Goal: Task Accomplishment & Management: Manage account settings

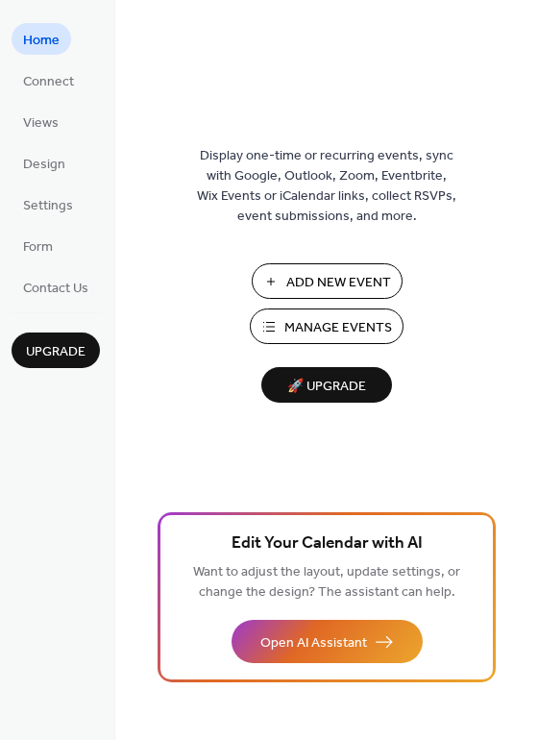
click at [303, 330] on span "Manage Events" at bounding box center [338, 328] width 108 height 20
click at [347, 388] on span "🚀 Upgrade" at bounding box center [327, 387] width 108 height 26
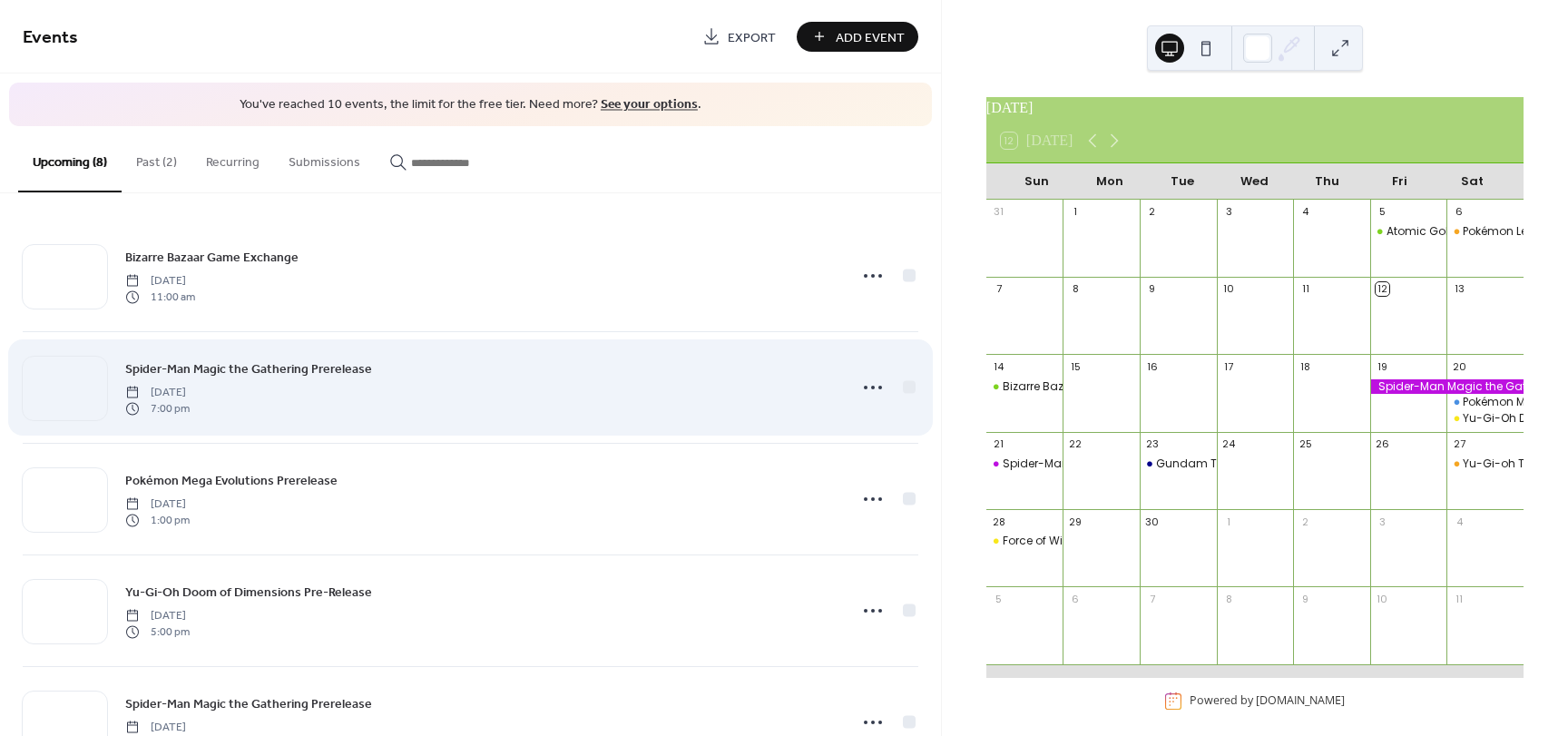
click at [472, 365] on div "Spider-Man Magic the Gathering Prerelease Friday, September 19, 2025 7:00 pm" at bounding box center [481, 386] width 710 height 58
click at [871, 391] on icon at bounding box center [873, 387] width 29 height 29
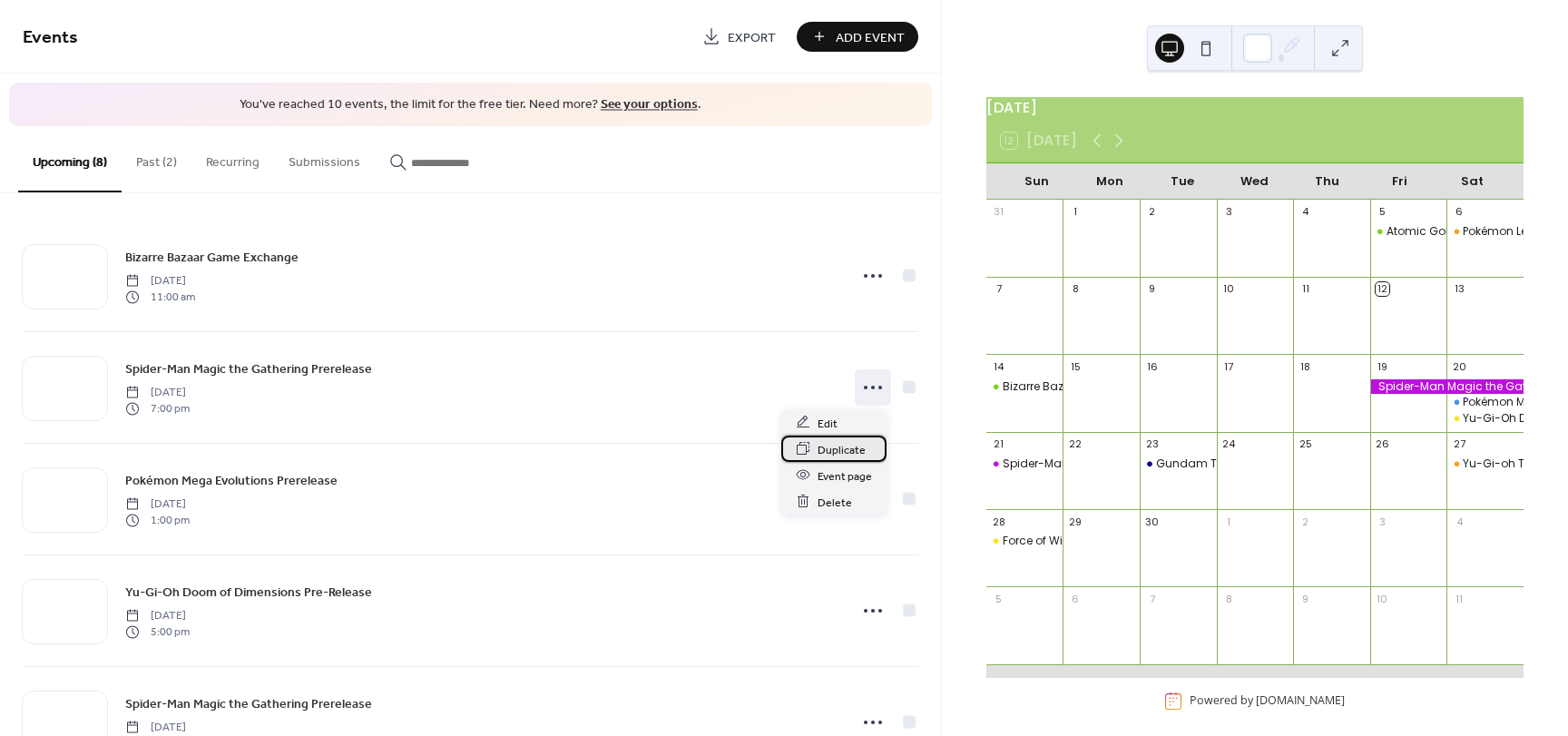
click at [853, 436] on div "Duplicate" at bounding box center [833, 449] width 105 height 26
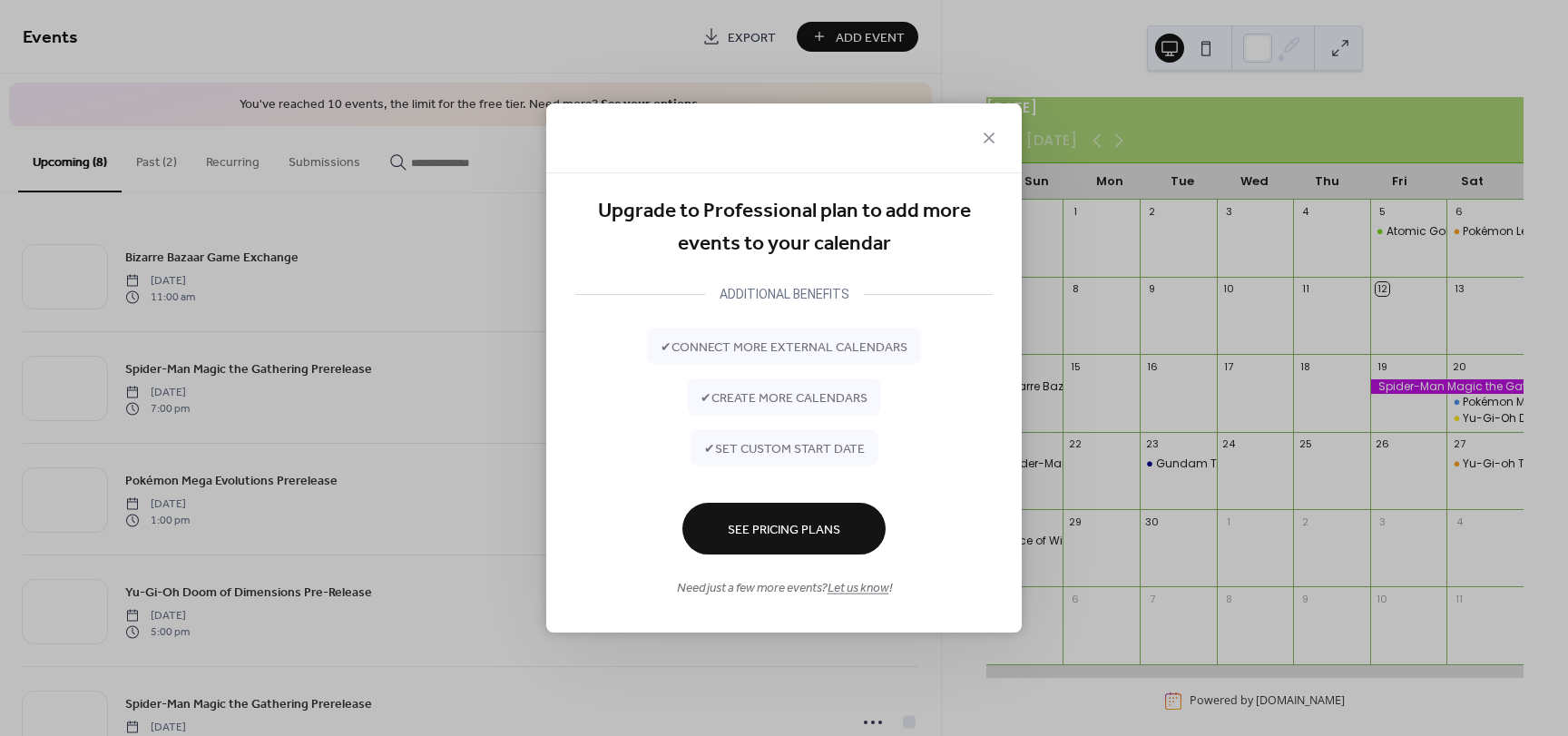
click at [996, 115] on div at bounding box center [783, 138] width 475 height 70
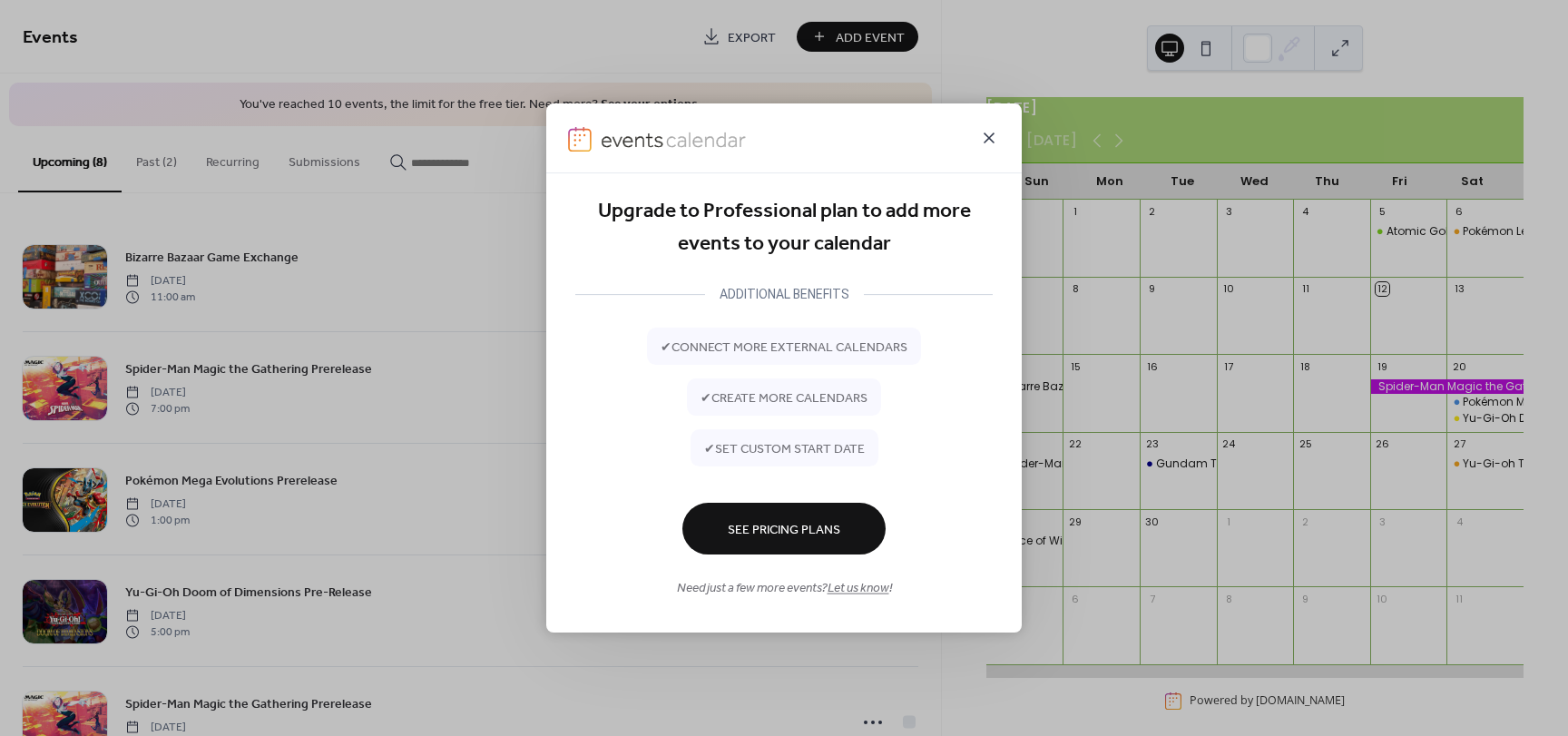
click at [995, 140] on icon at bounding box center [988, 137] width 22 height 22
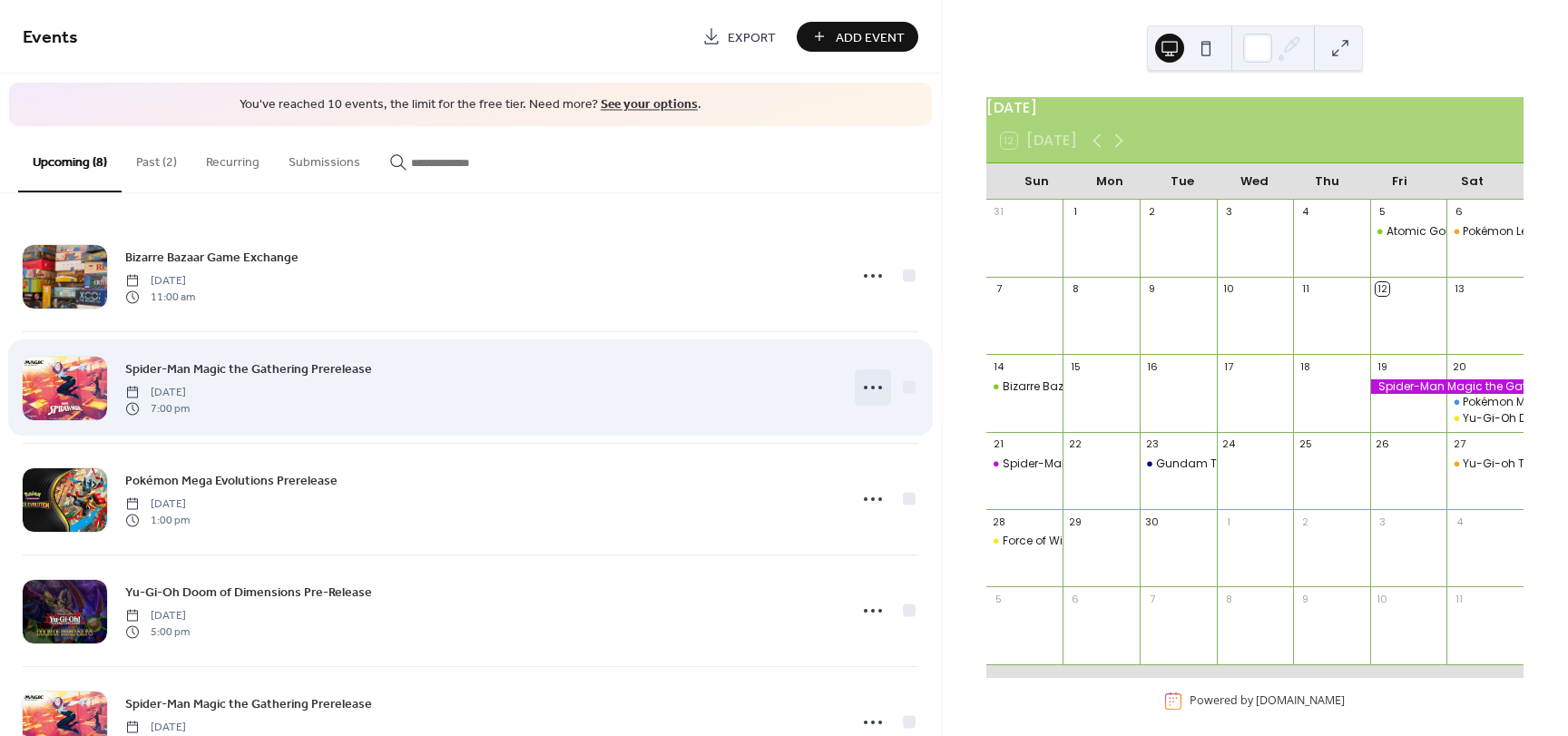
click at [862, 385] on icon at bounding box center [873, 387] width 29 height 29
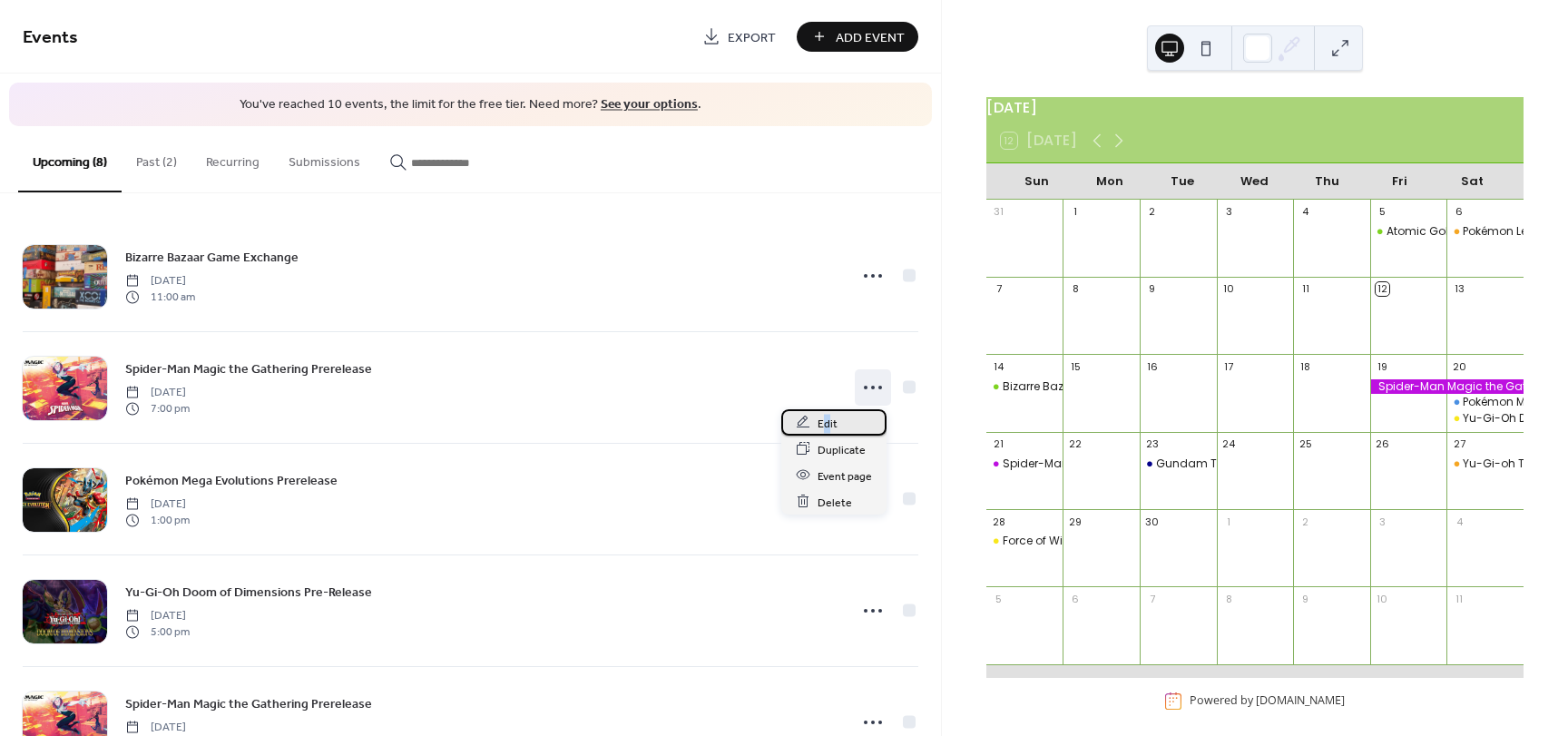
click at [827, 428] on span "Edit" at bounding box center [827, 423] width 20 height 19
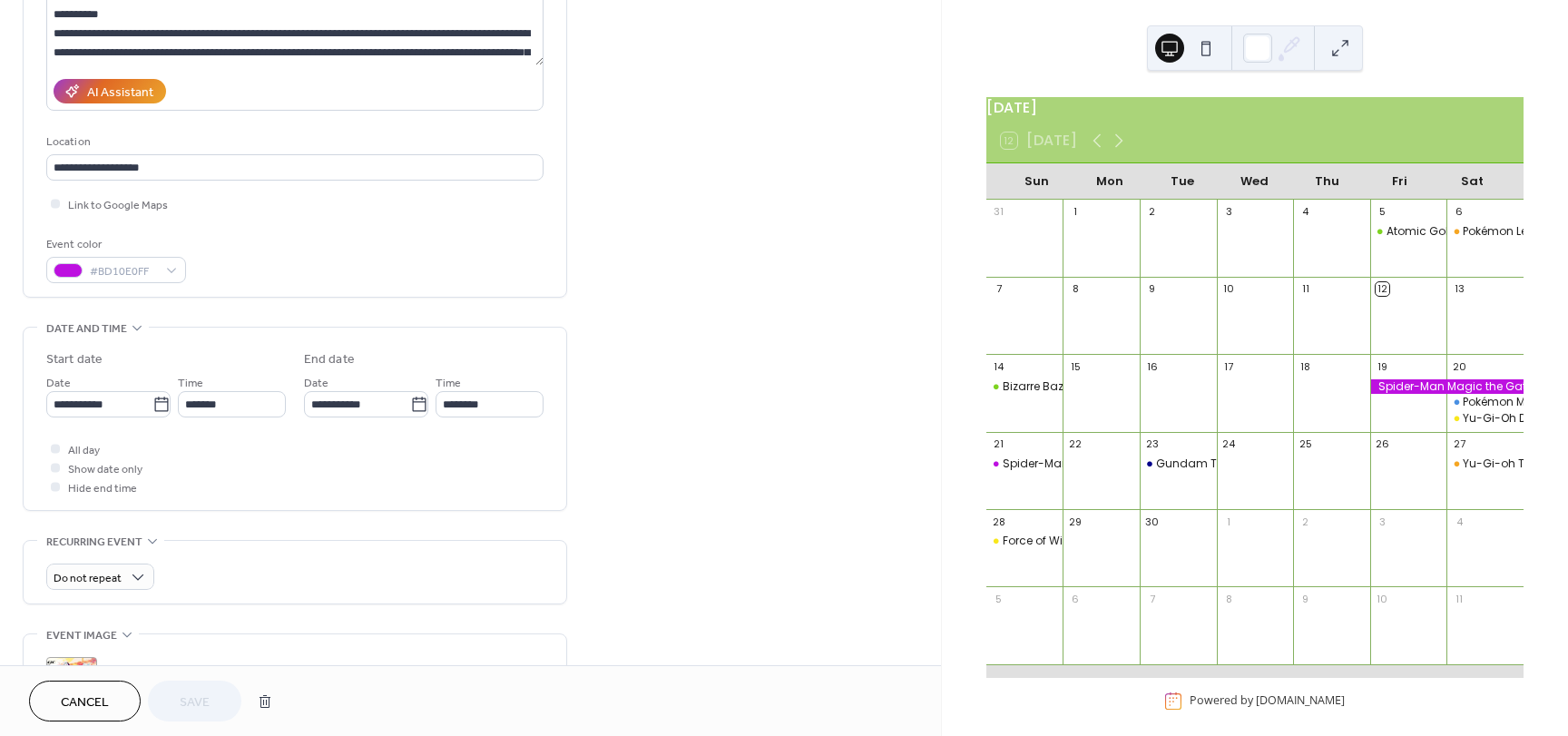
scroll to position [272, 0]
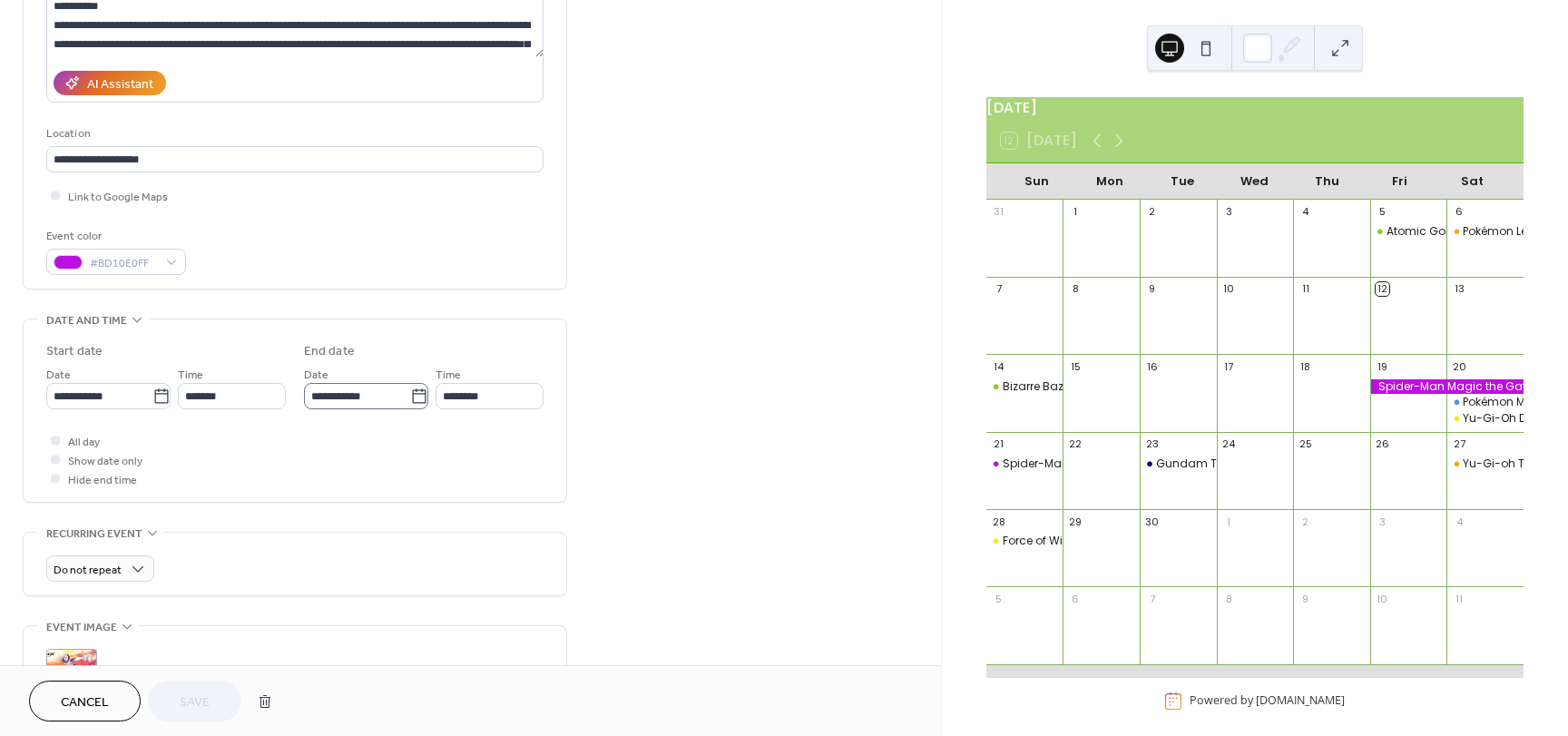
click at [410, 400] on icon at bounding box center [418, 396] width 18 height 18
click at [405, 400] on input "**********" at bounding box center [357, 396] width 106 height 26
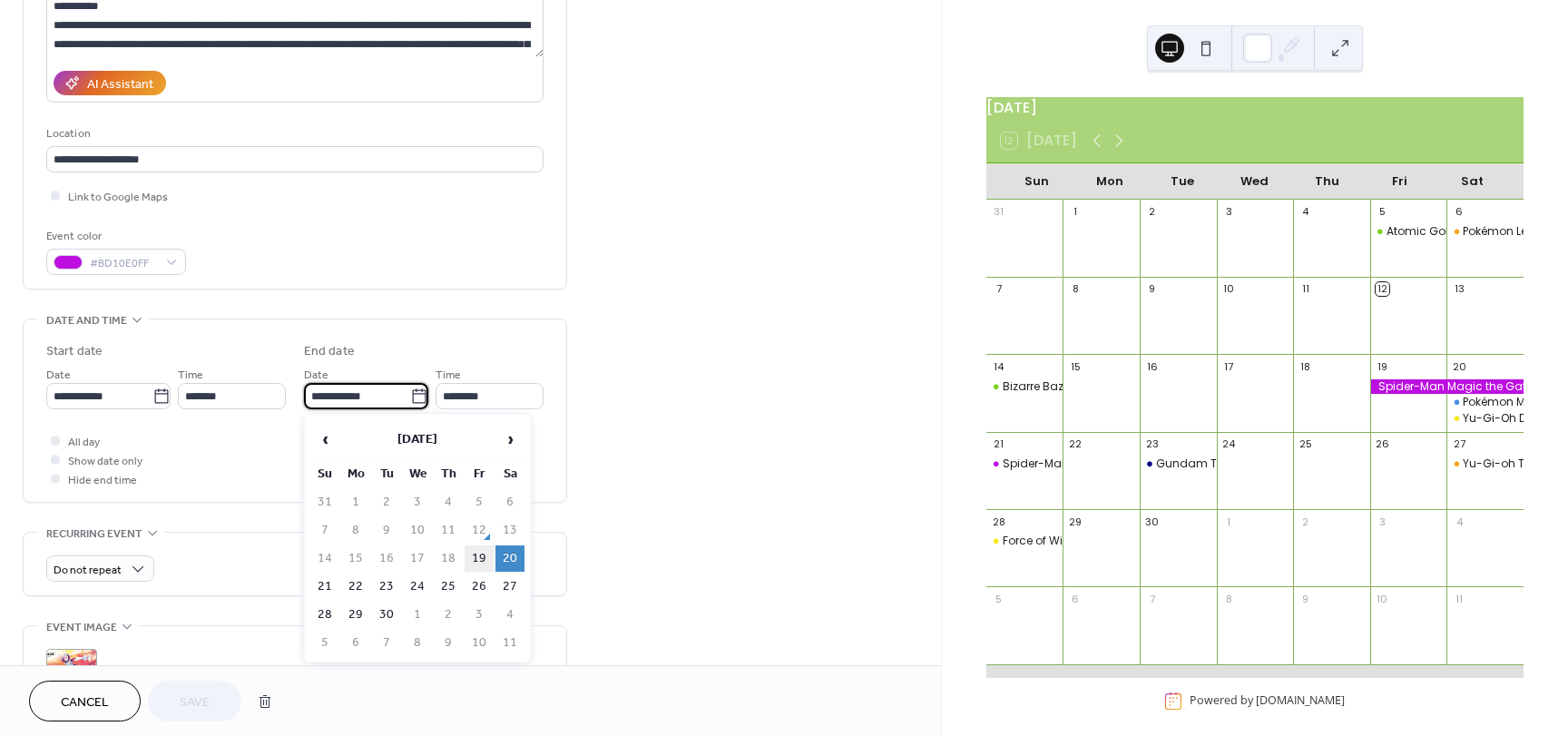
click at [488, 560] on td "19" at bounding box center [479, 558] width 29 height 26
type input "**********"
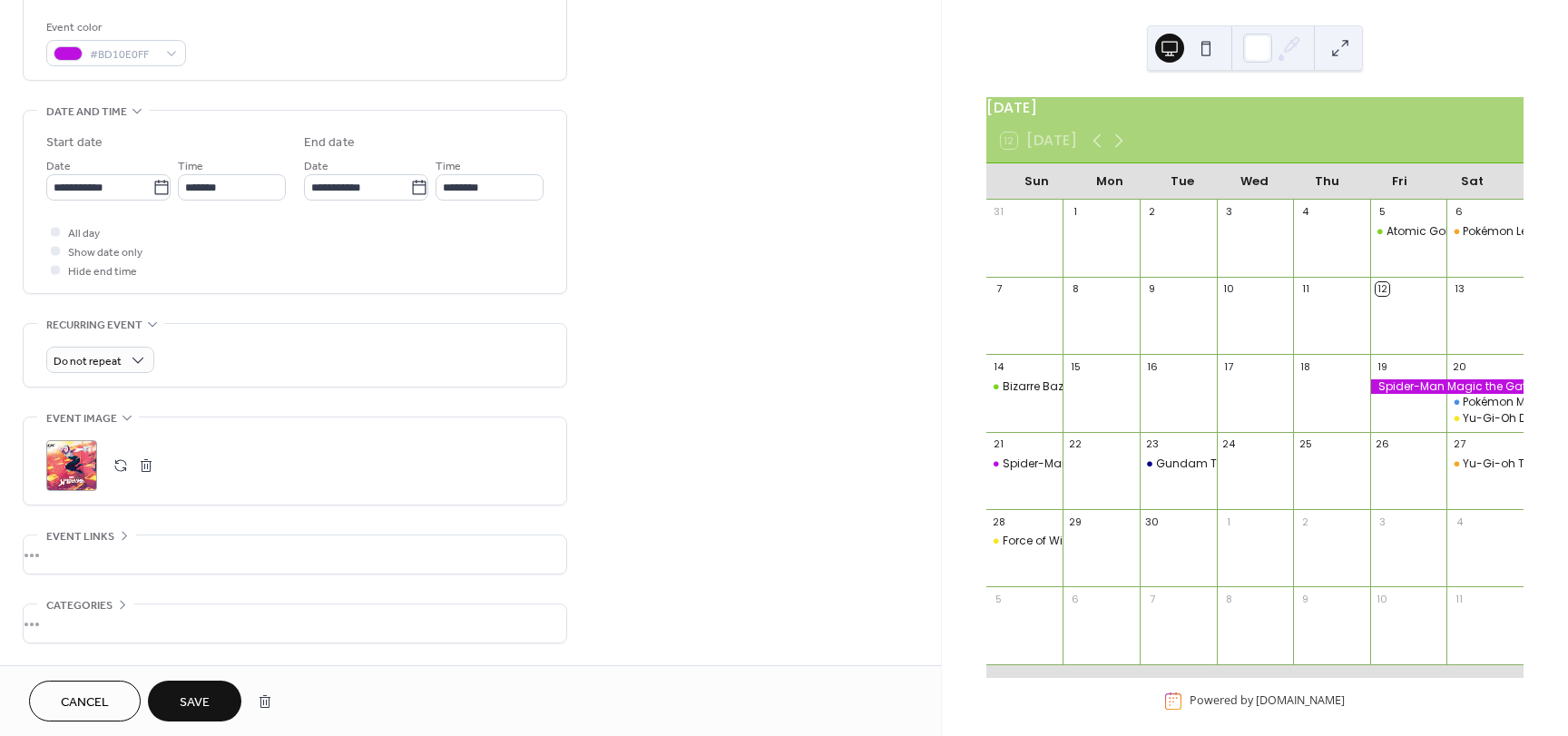
scroll to position [546, 0]
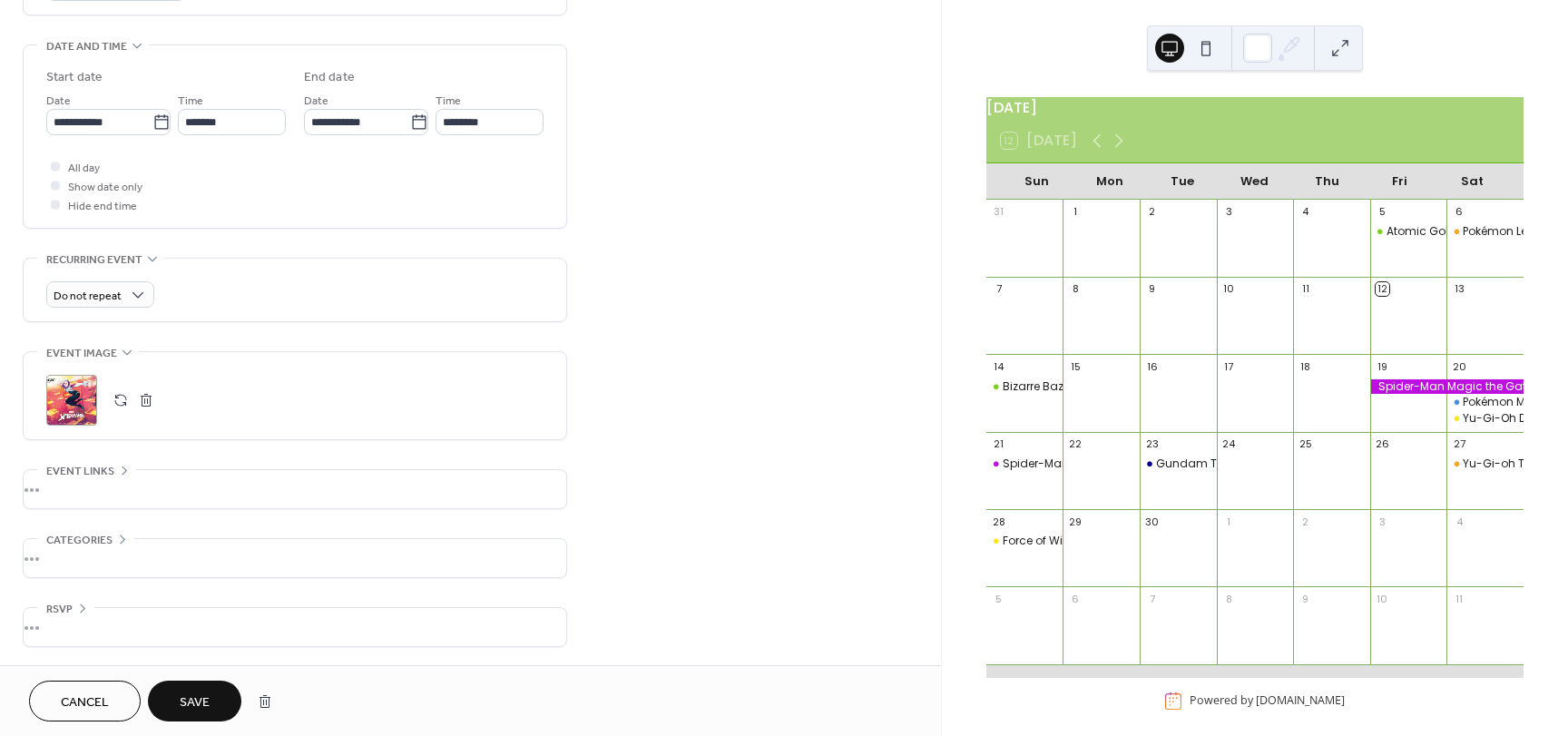
click at [172, 706] on button "Save" at bounding box center [195, 700] width 94 height 41
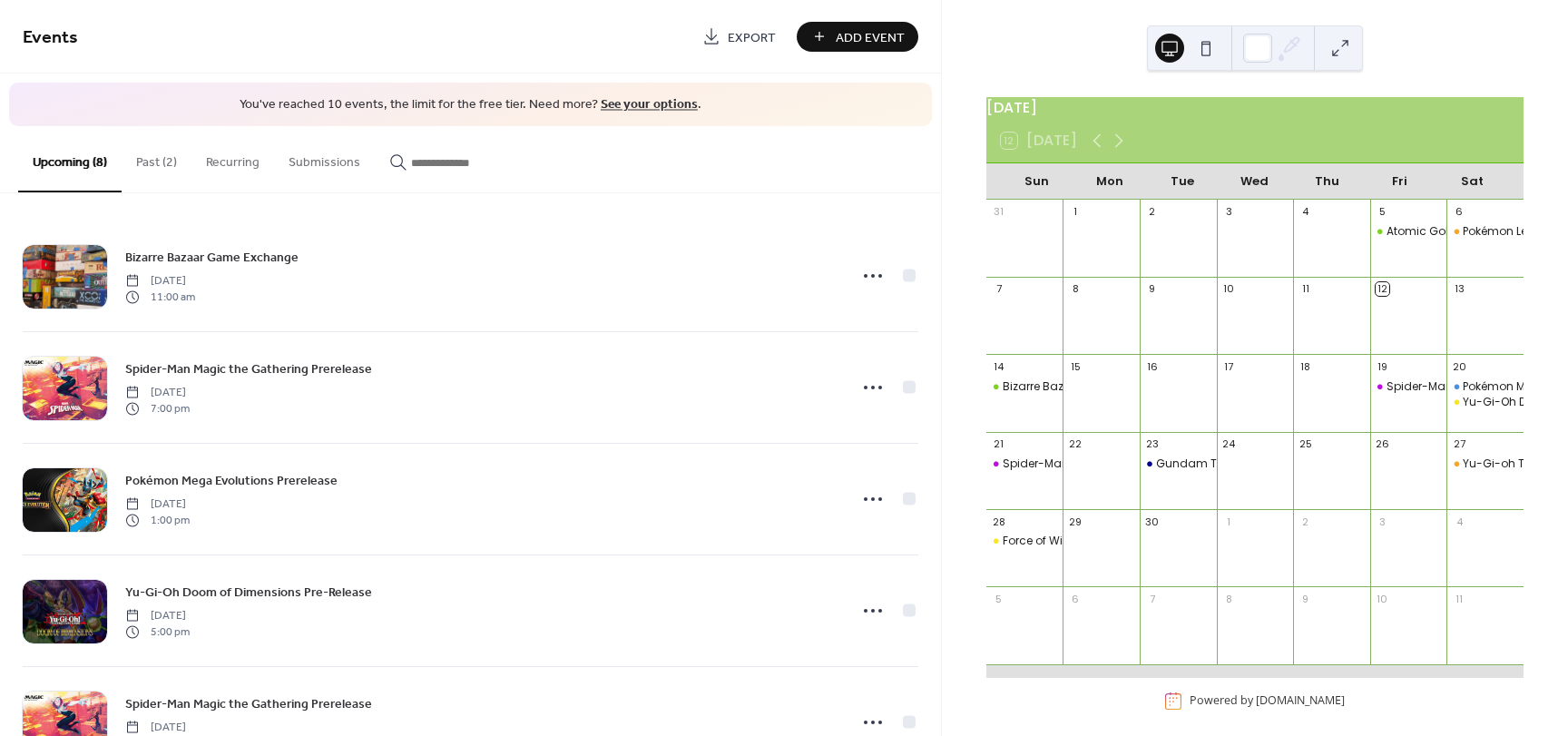
click at [144, 157] on button "Past (2)" at bounding box center [157, 158] width 70 height 64
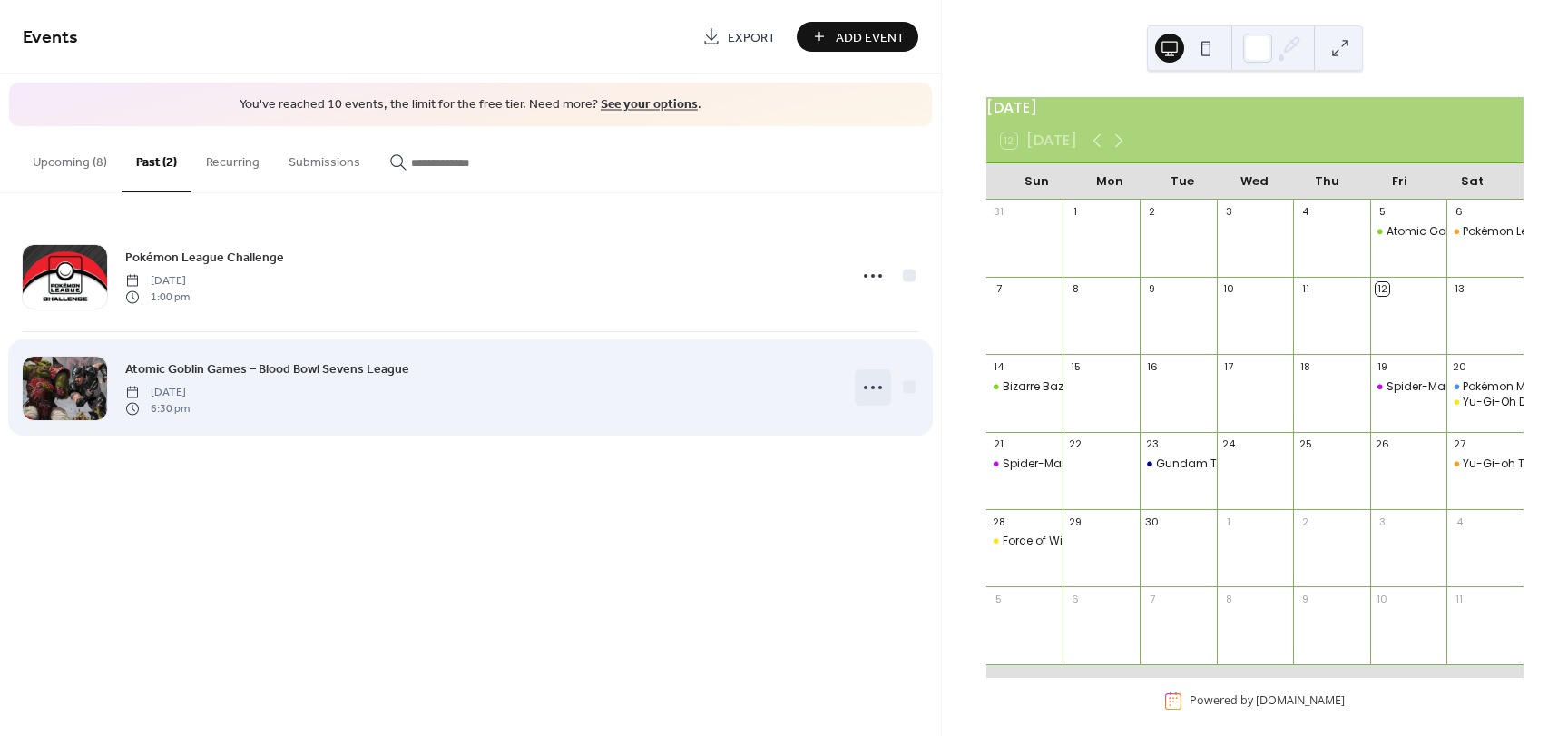
click at [868, 388] on icon at bounding box center [873, 387] width 29 height 29
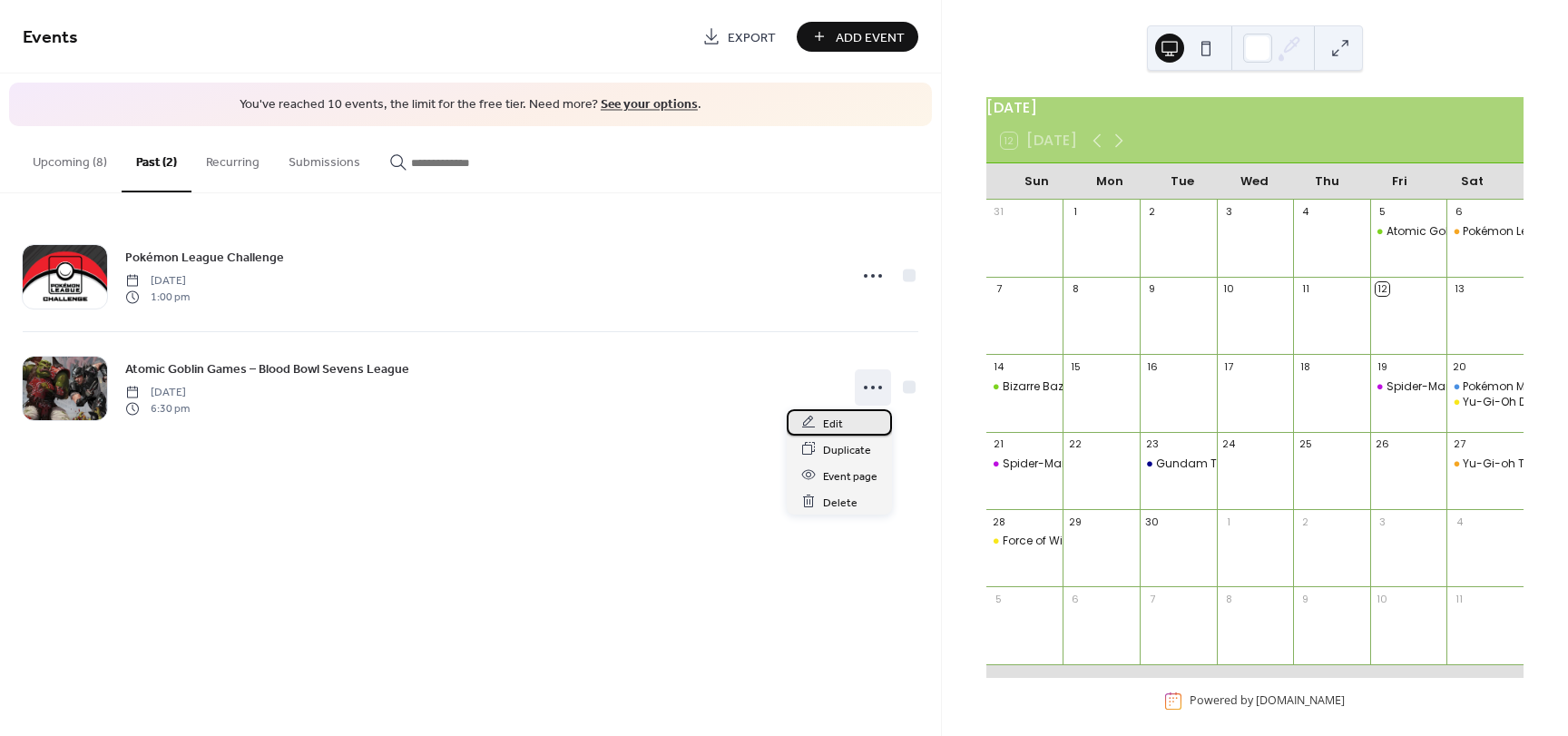
click at [855, 426] on div "Edit" at bounding box center [839, 422] width 105 height 26
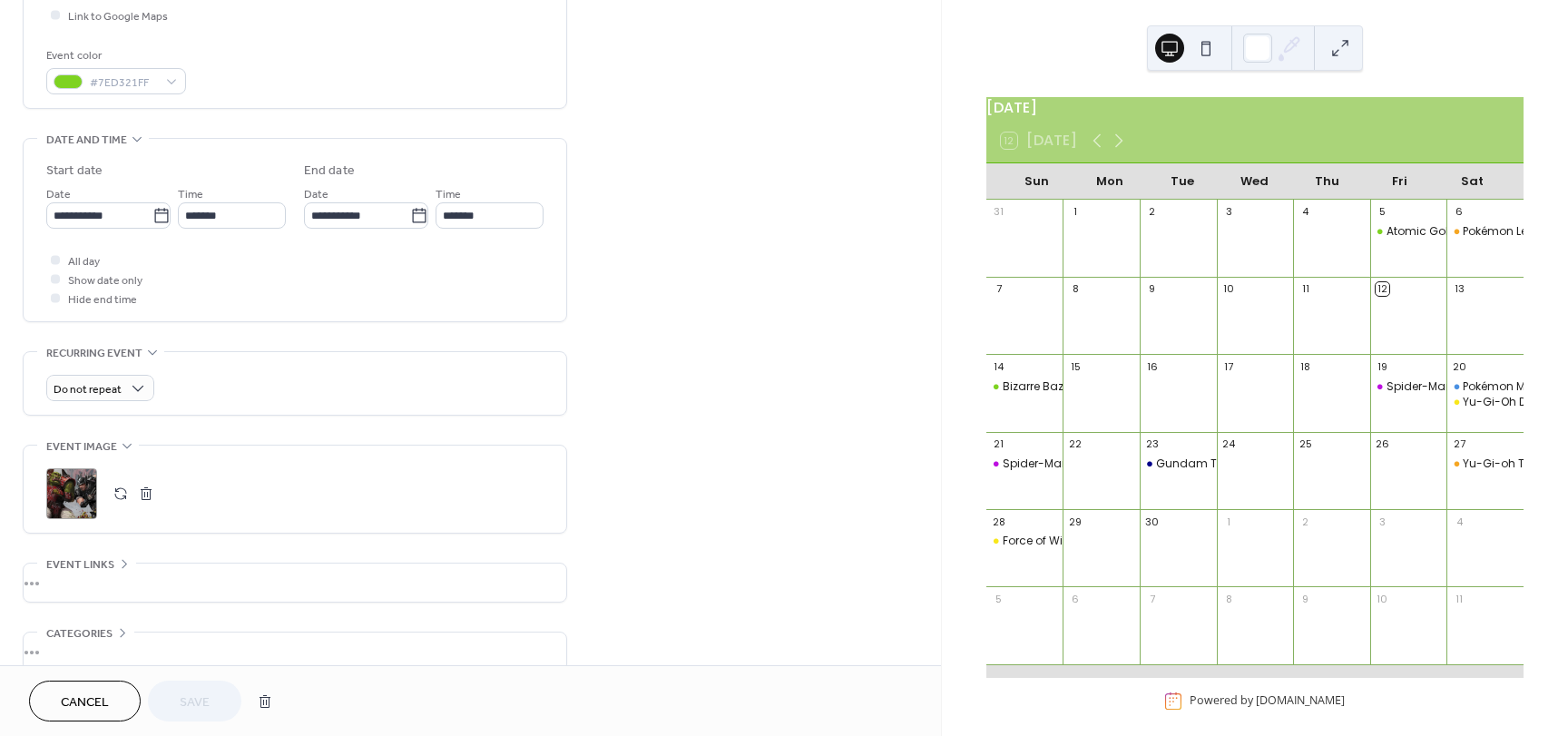
scroll to position [454, 0]
click at [110, 494] on div "Weekly" at bounding box center [99, 488] width 107 height 34
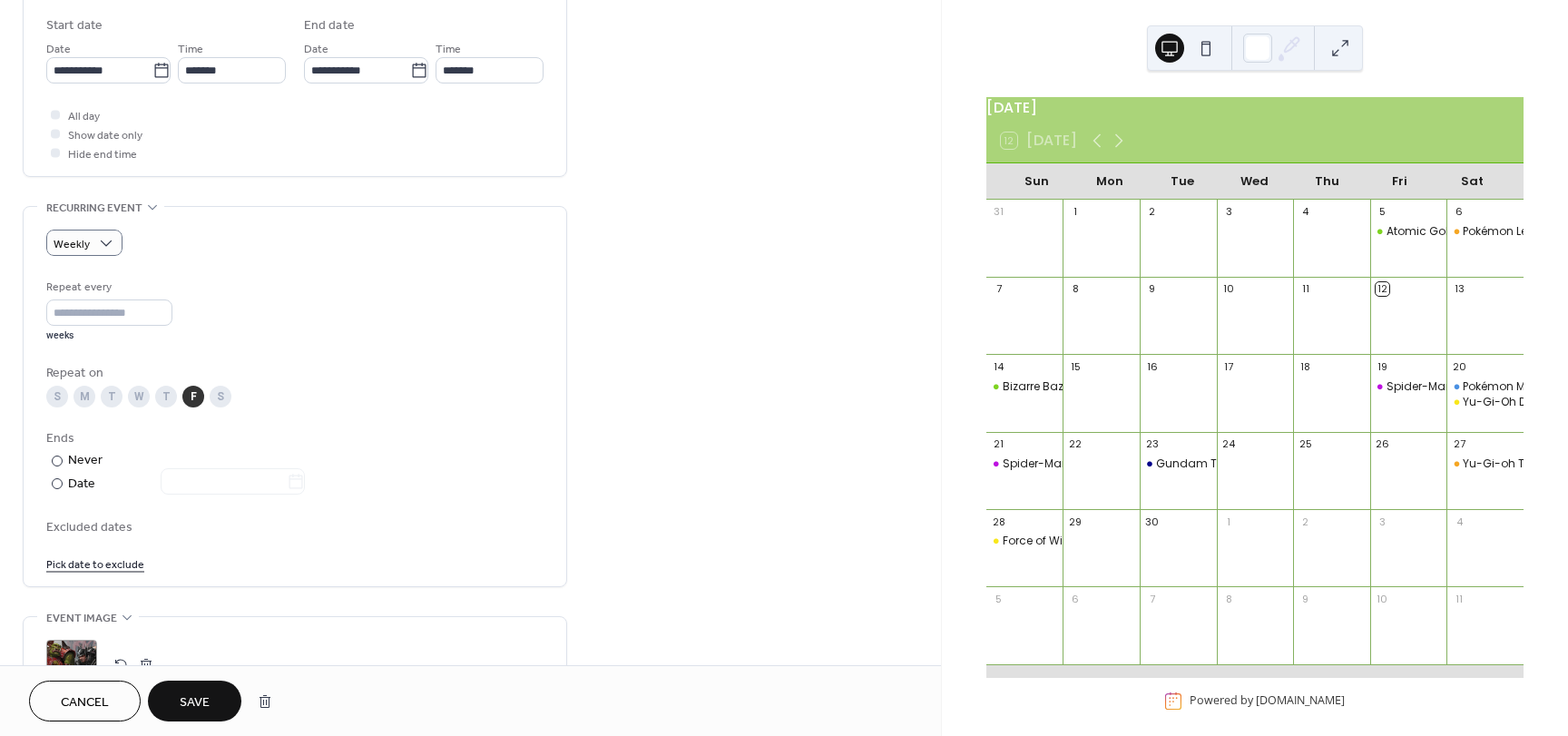
scroll to position [635, 0]
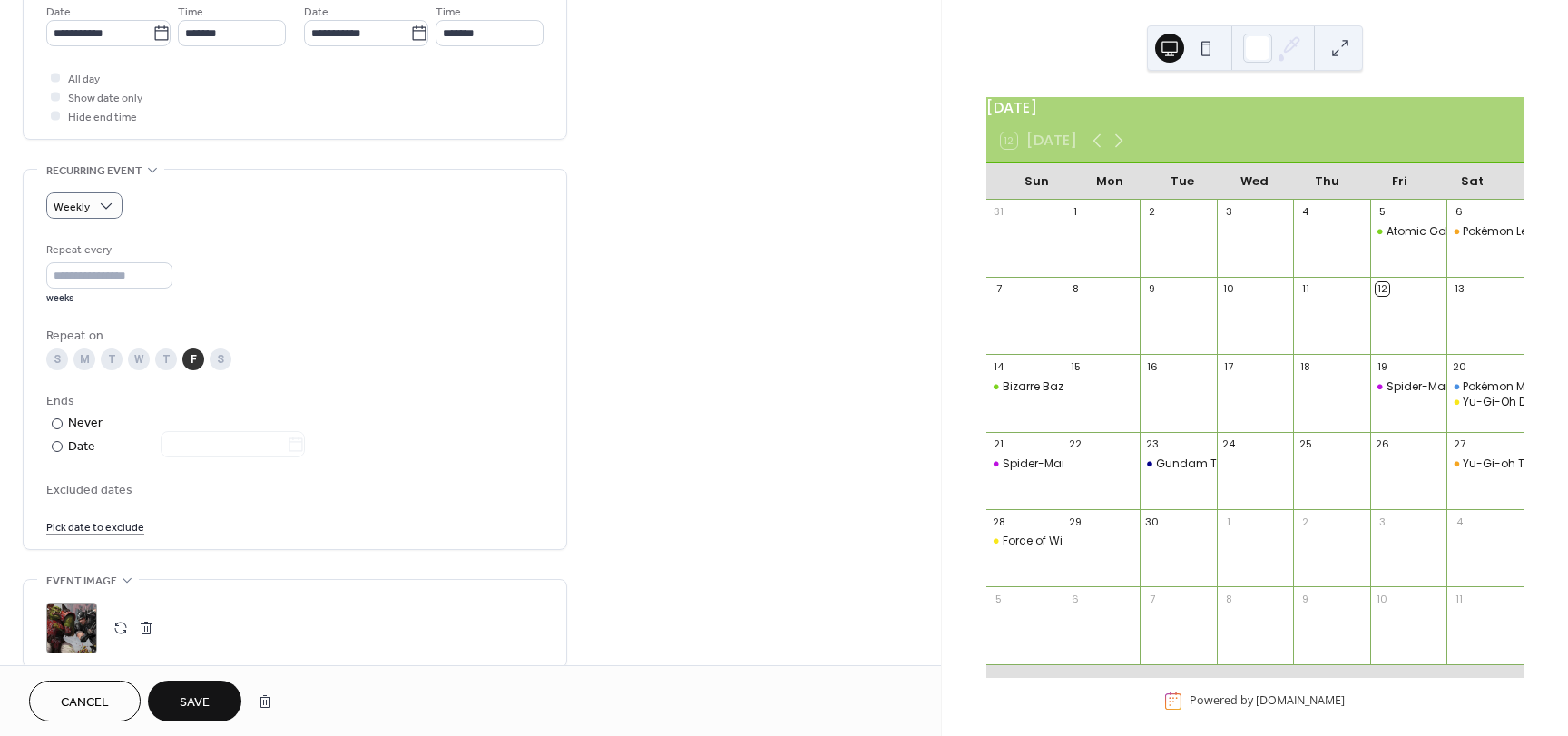
click at [102, 486] on span "Excluded dates" at bounding box center [295, 490] width 497 height 19
click at [108, 531] on link "Pick date to exclude" at bounding box center [95, 525] width 98 height 19
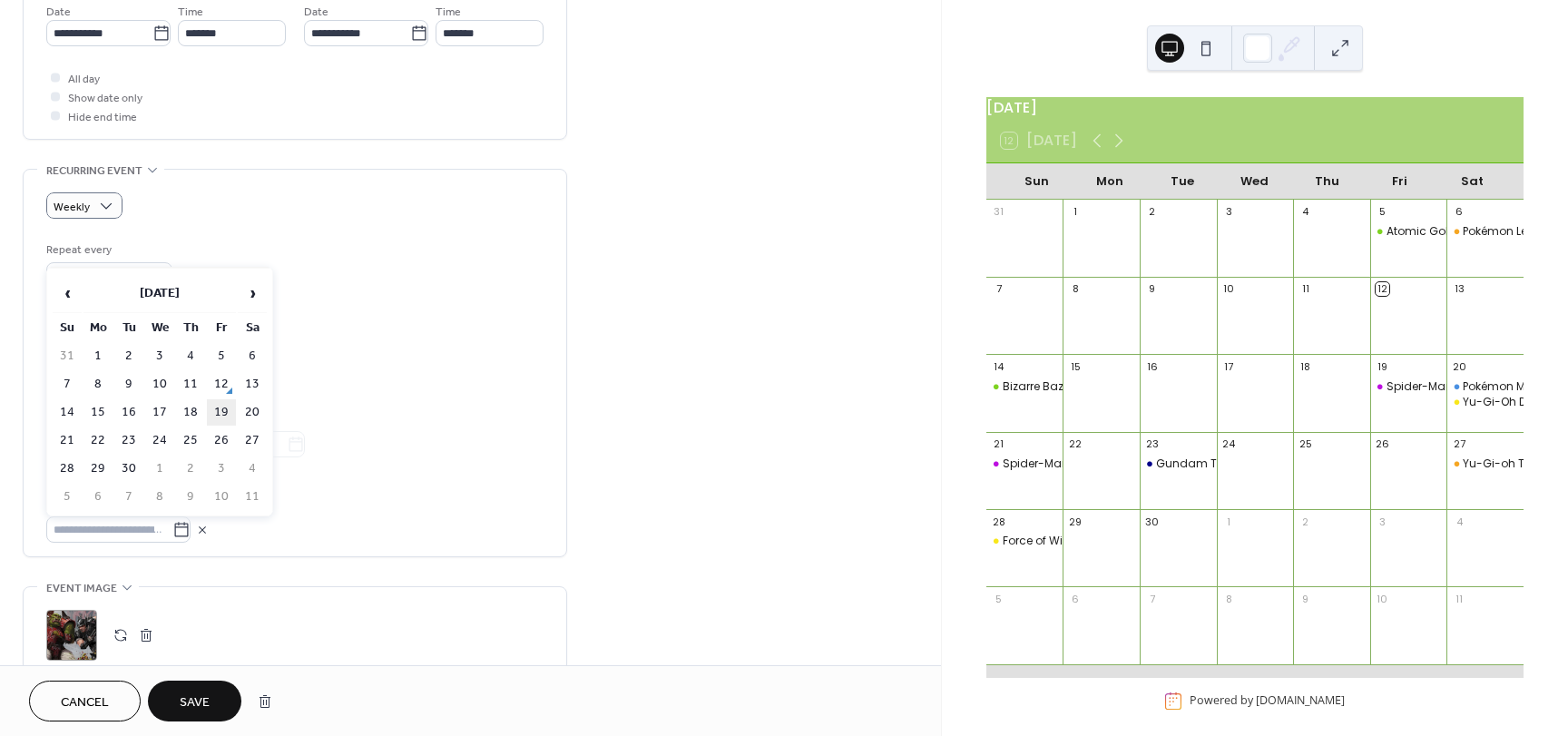
click at [217, 413] on td "19" at bounding box center [221, 413] width 29 height 26
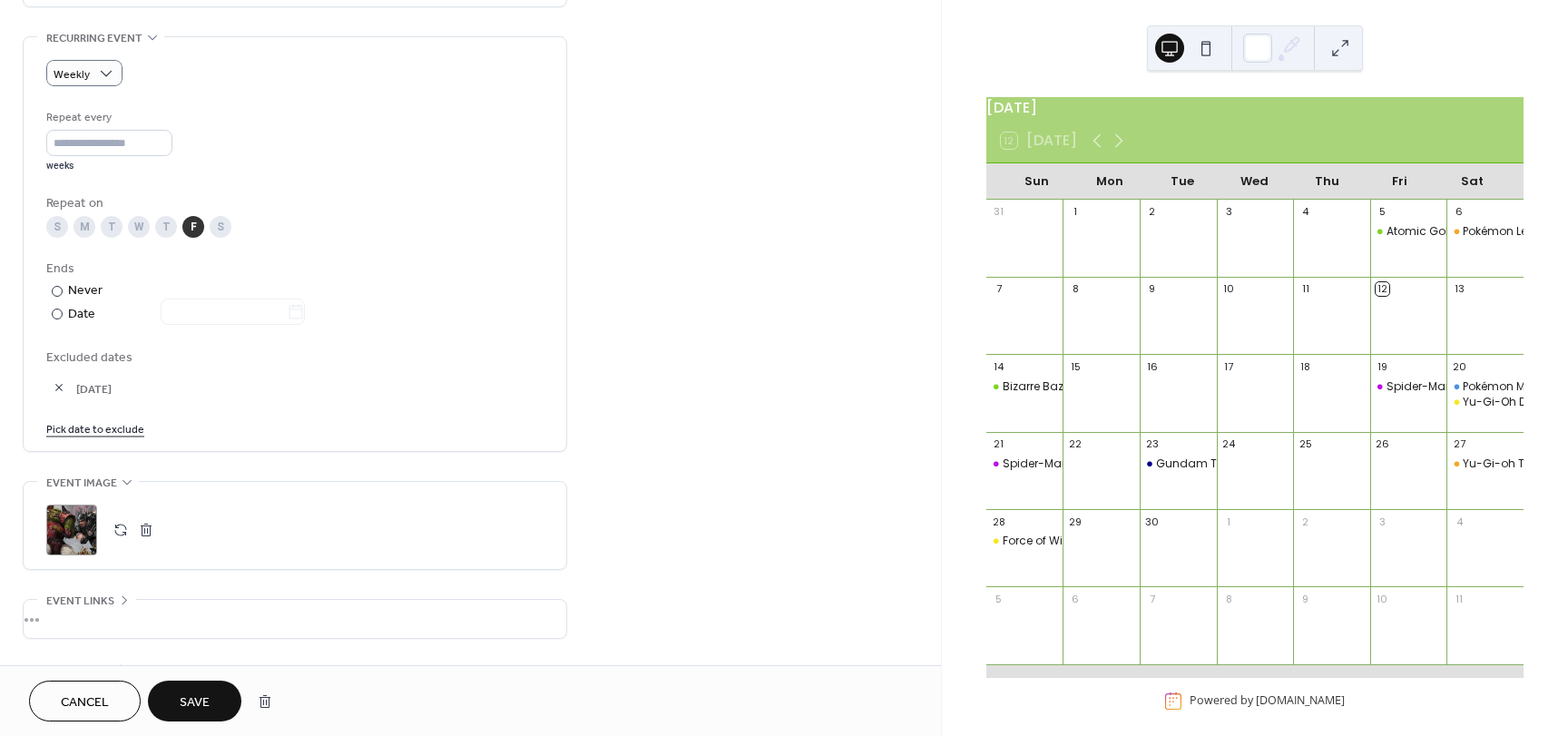
scroll to position [816, 0]
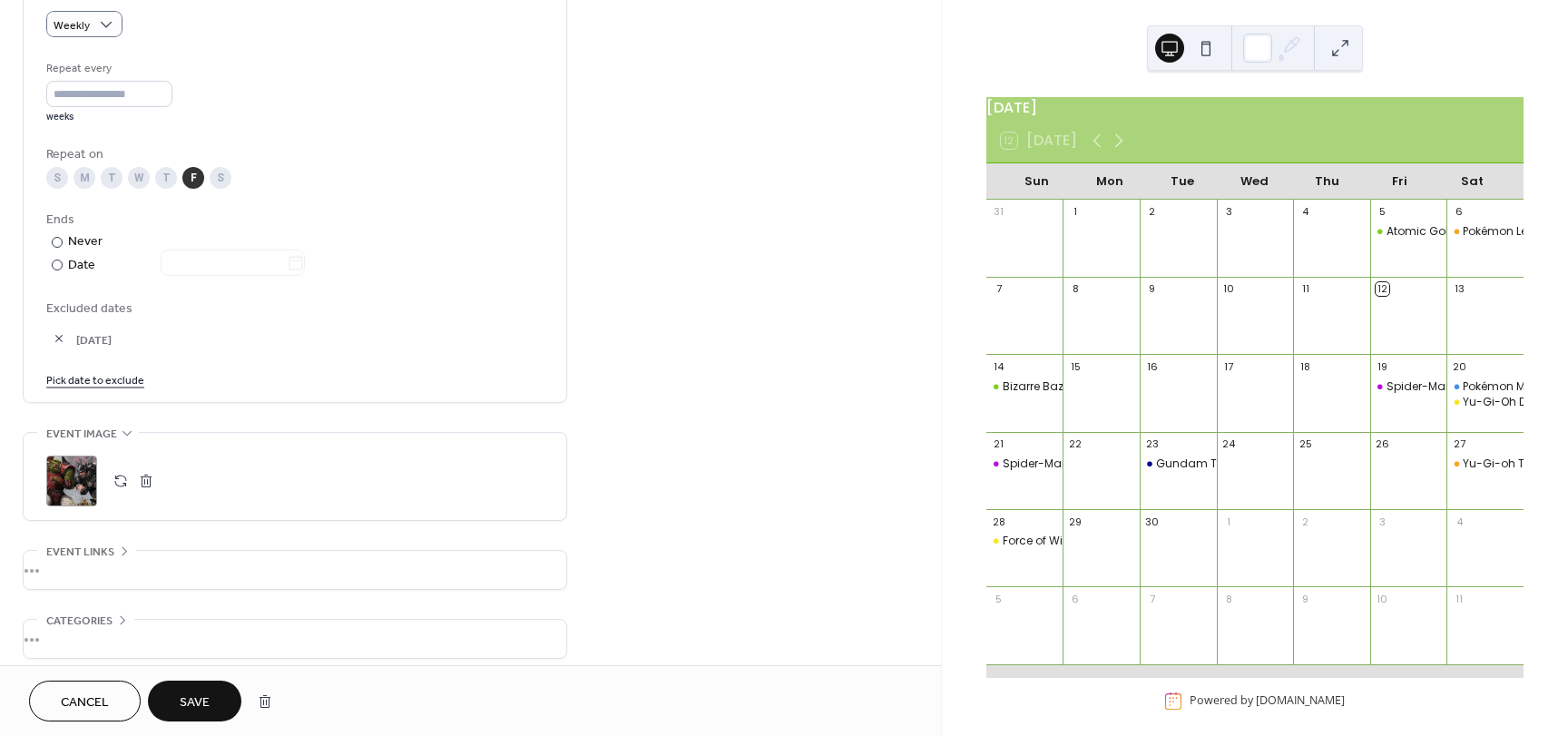
click at [193, 710] on span "Save" at bounding box center [195, 703] width 30 height 19
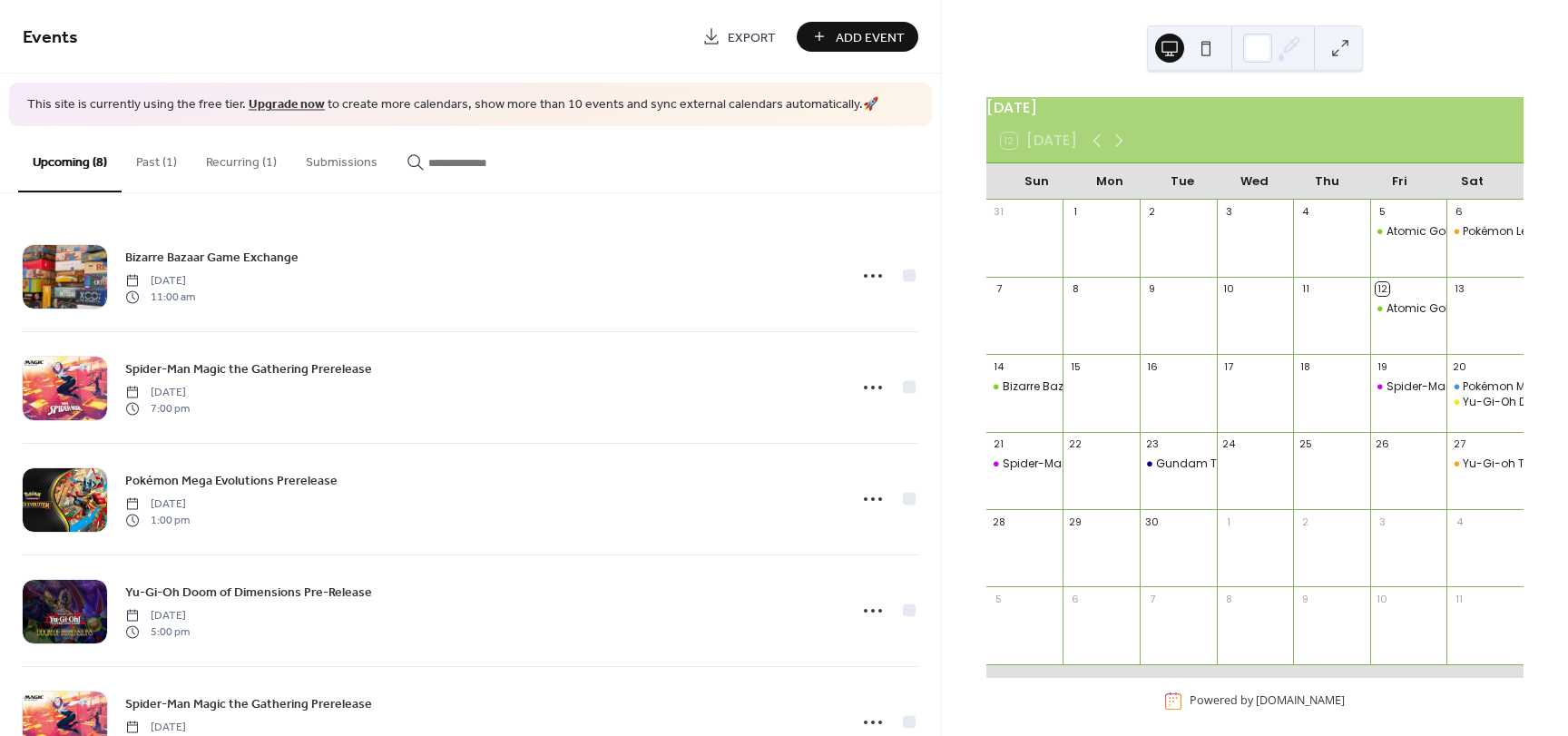
click at [228, 151] on button "Recurring (1)" at bounding box center [242, 158] width 100 height 64
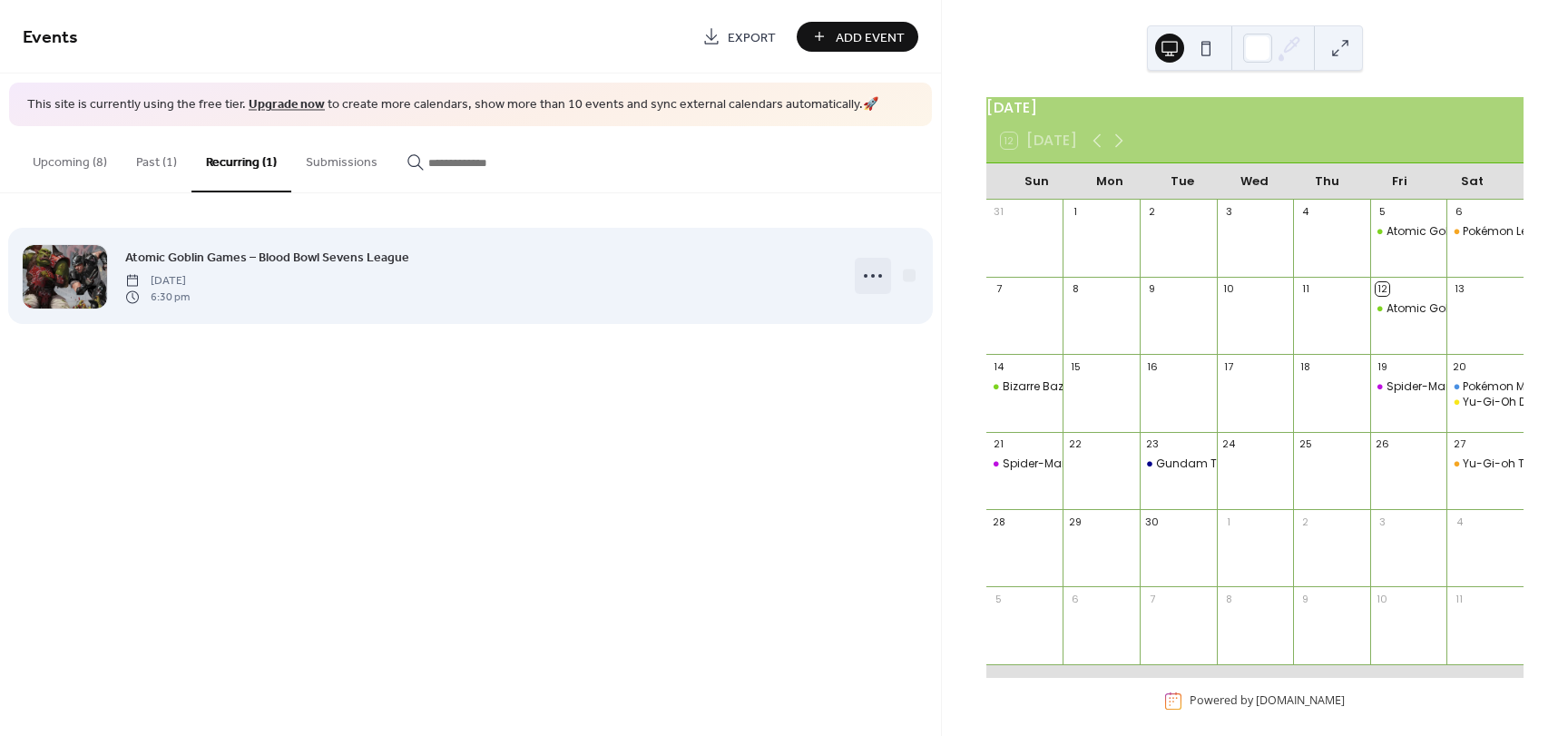
click at [878, 282] on icon at bounding box center [873, 276] width 29 height 29
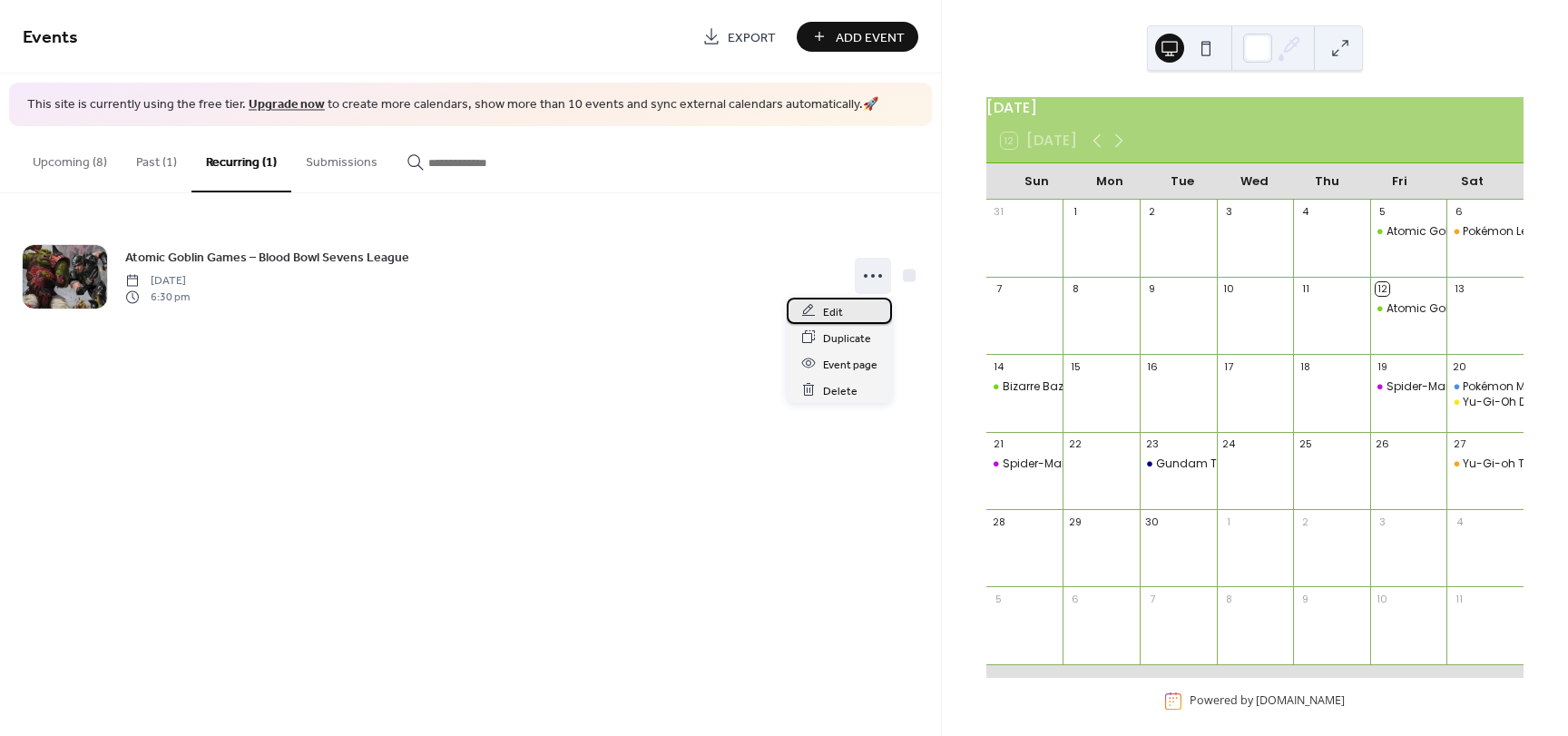
click at [852, 320] on div "Edit" at bounding box center [839, 311] width 105 height 26
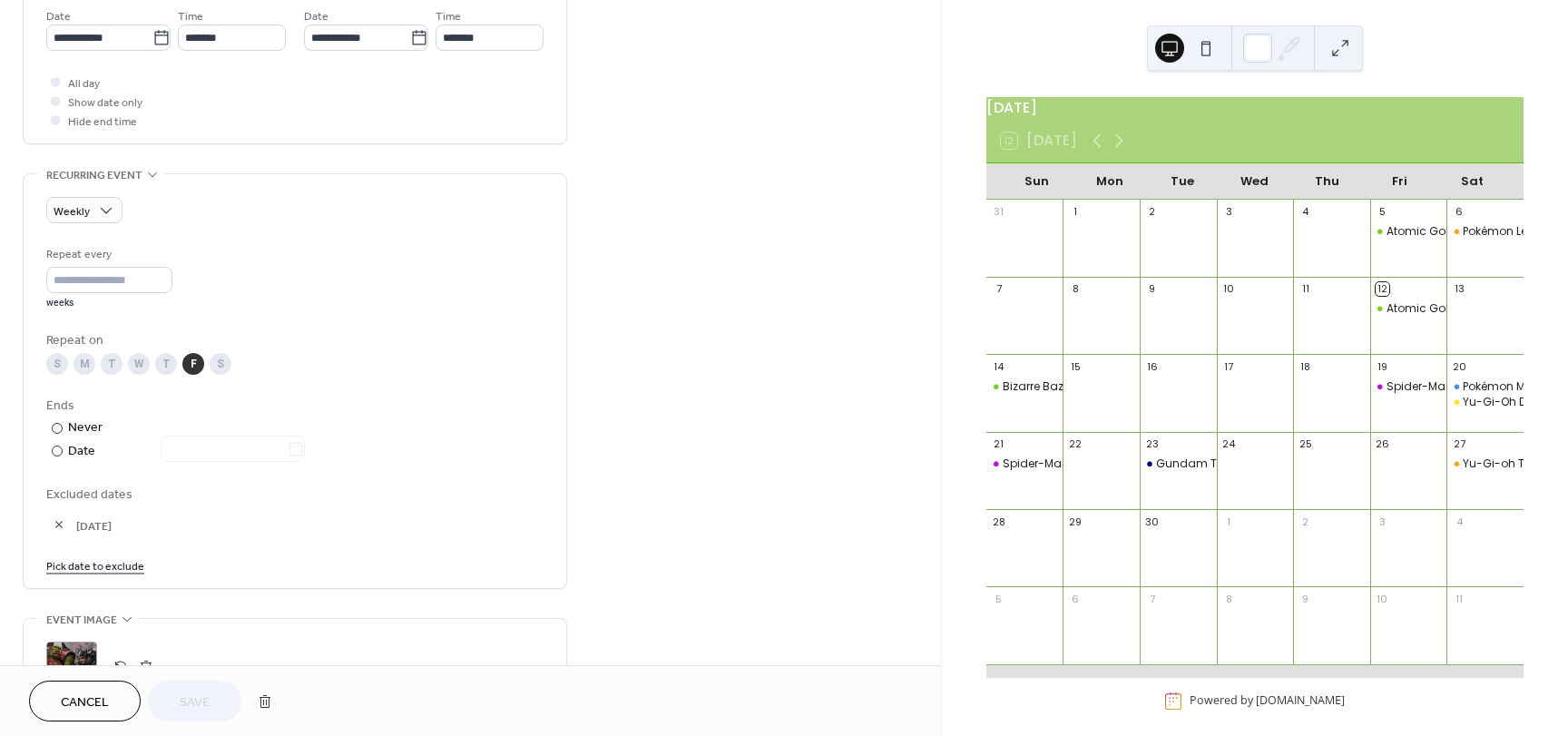
scroll to position [635, 0]
click at [168, 270] on input "*" at bounding box center [109, 276] width 126 height 26
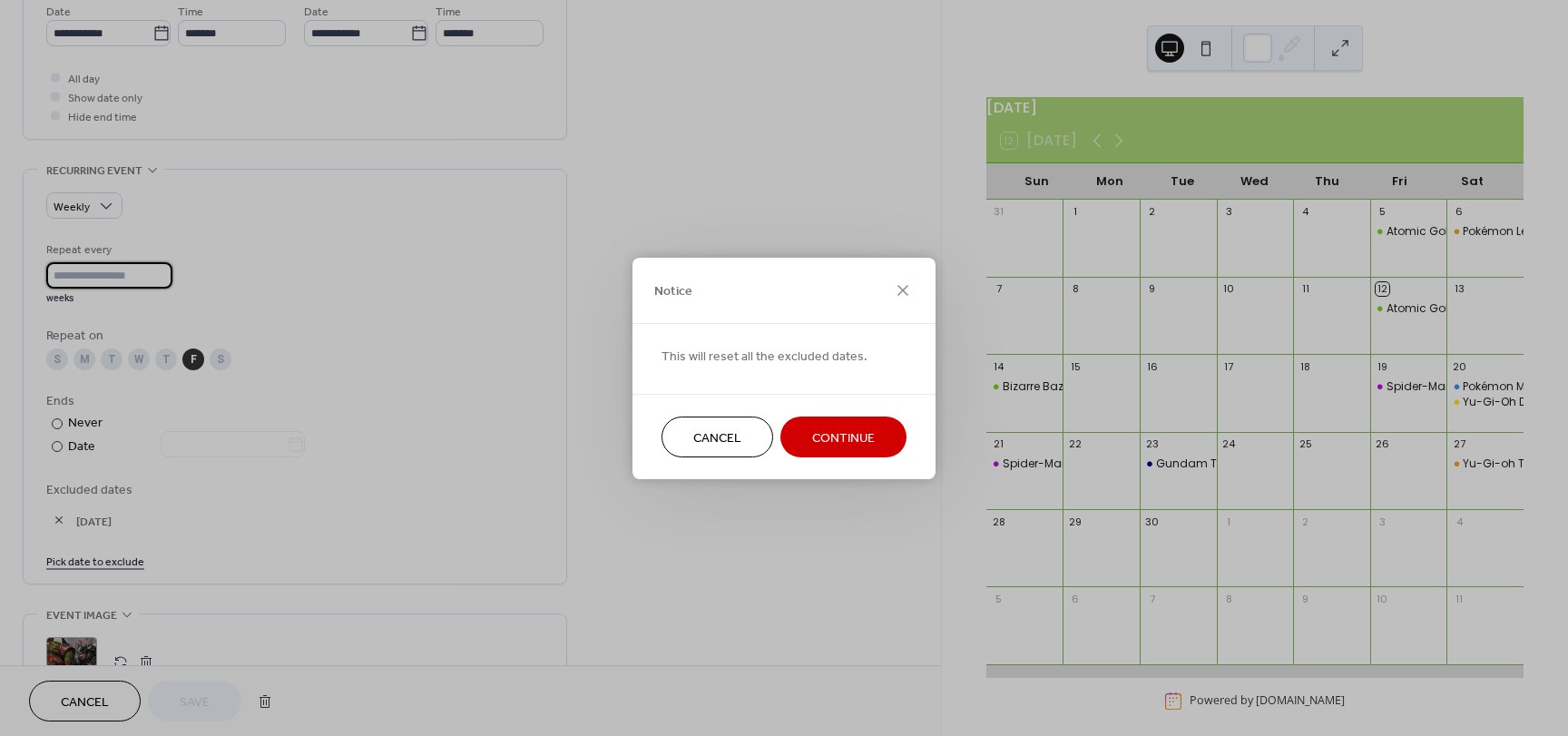
click at [811, 428] on button "Continue" at bounding box center [843, 436] width 126 height 41
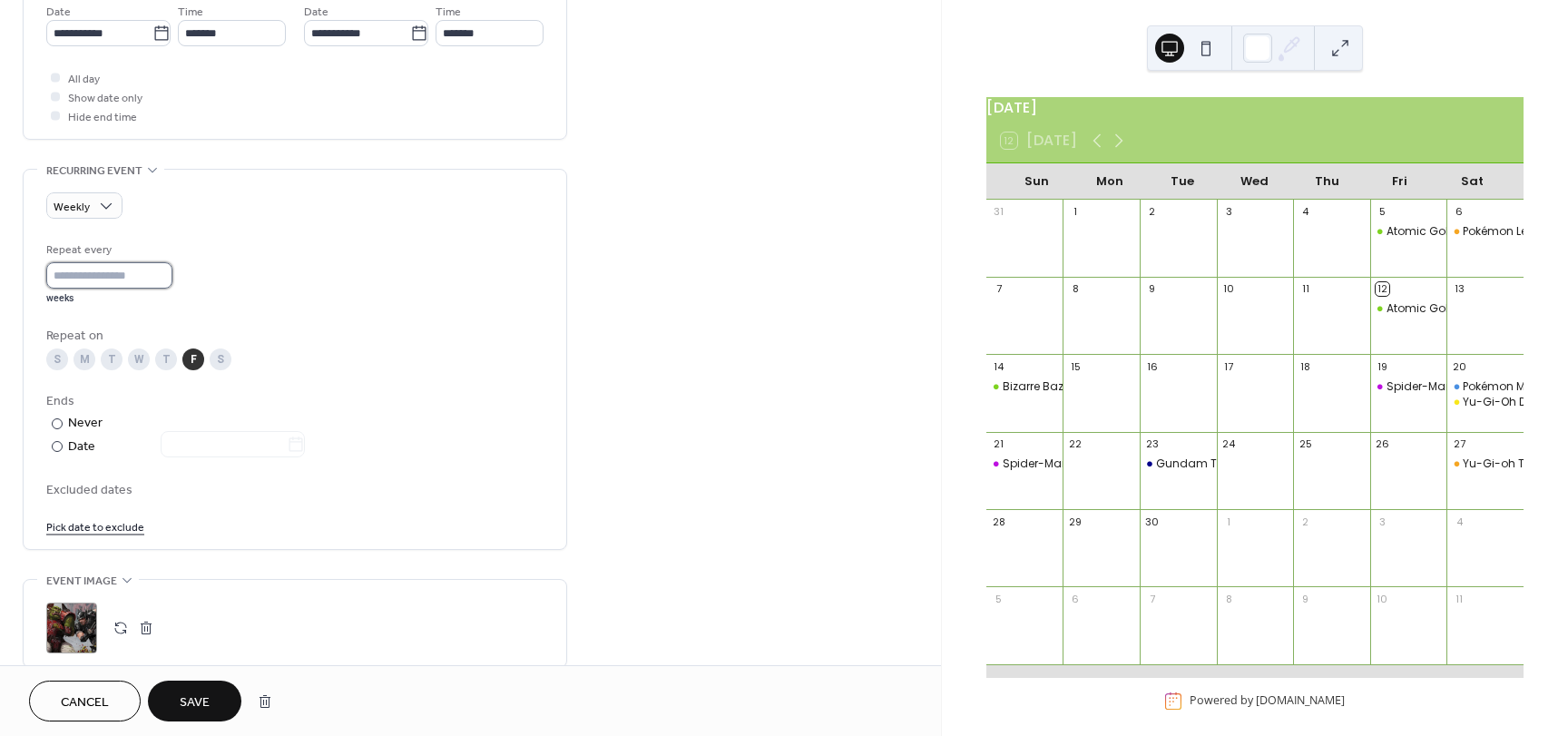
click at [160, 270] on input "*" at bounding box center [109, 276] width 126 height 26
type input "*"
click at [160, 270] on input "*" at bounding box center [109, 276] width 126 height 26
click at [91, 528] on link "Pick date to exclude" at bounding box center [95, 525] width 98 height 19
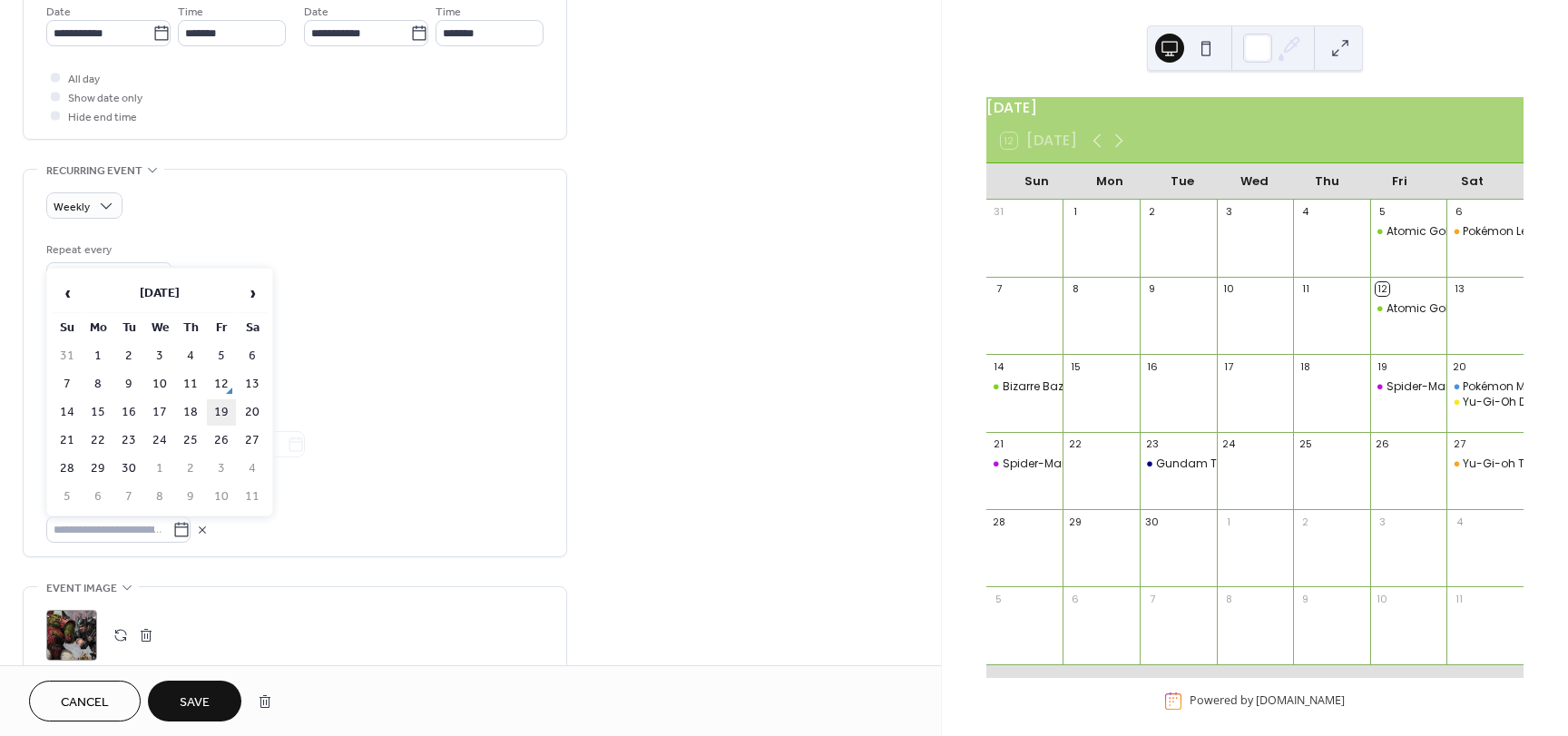
click at [231, 405] on td "19" at bounding box center [221, 413] width 29 height 26
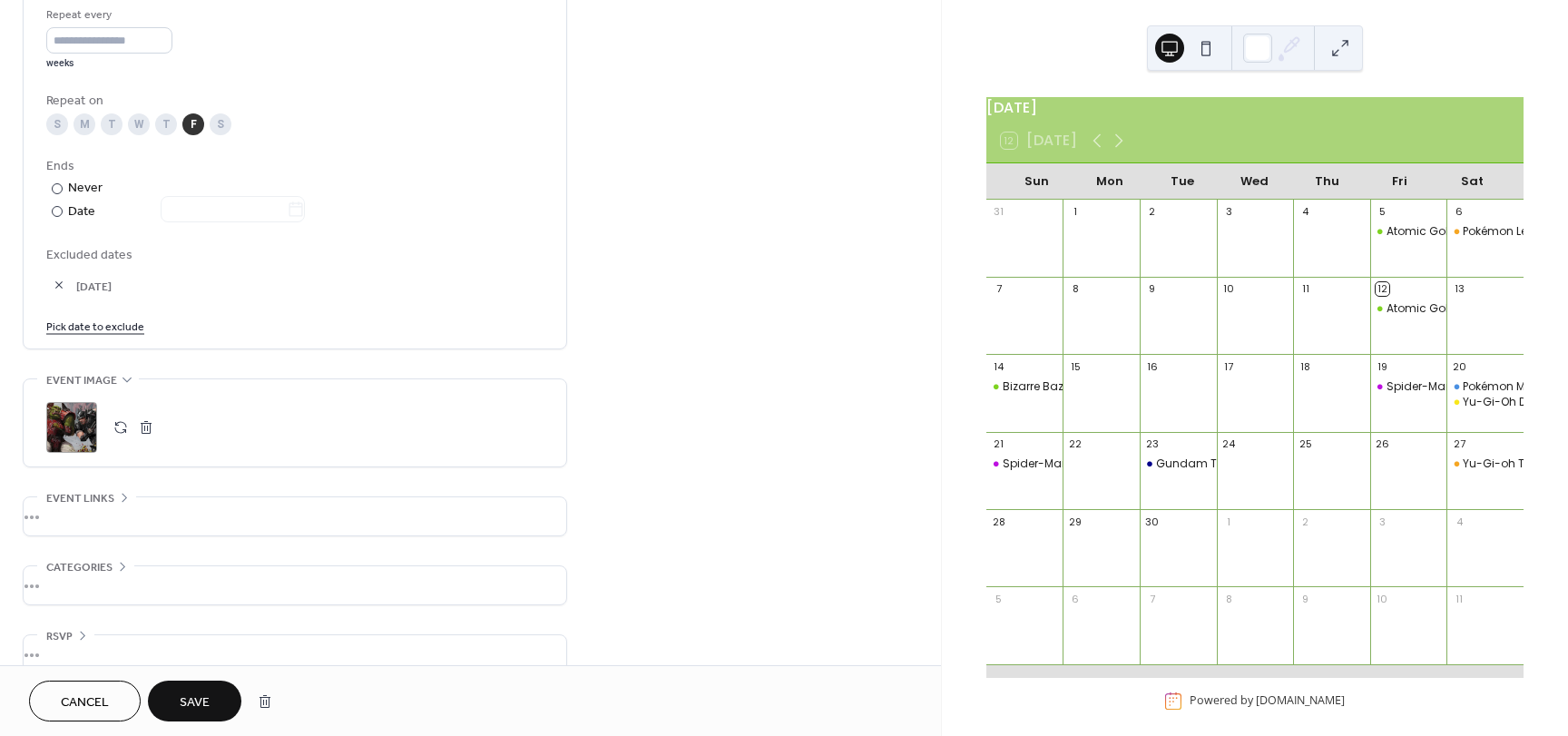
scroll to position [898, 0]
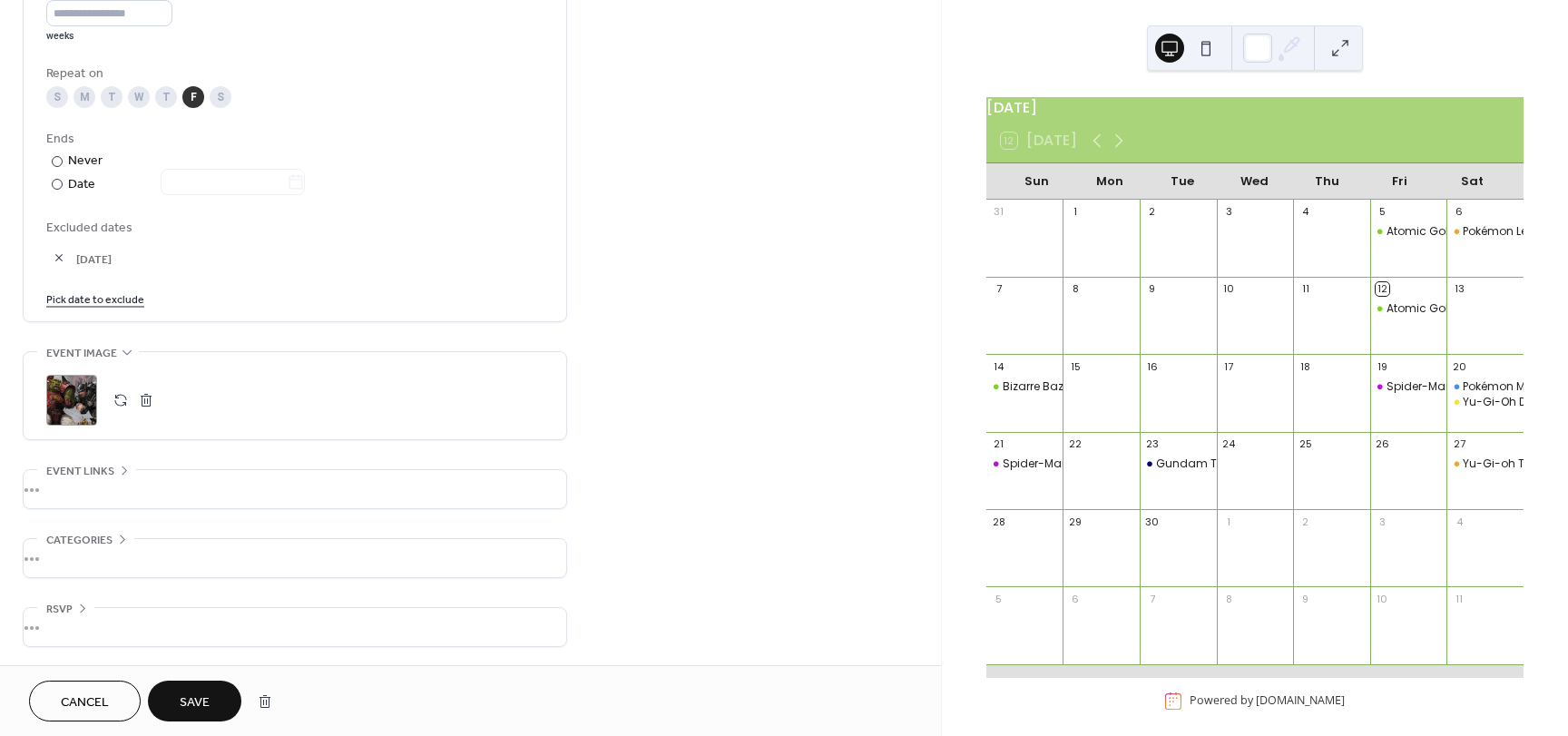
click at [194, 676] on div "Cancel Save" at bounding box center [470, 700] width 941 height 71
click at [197, 699] on span "Save" at bounding box center [195, 703] width 30 height 19
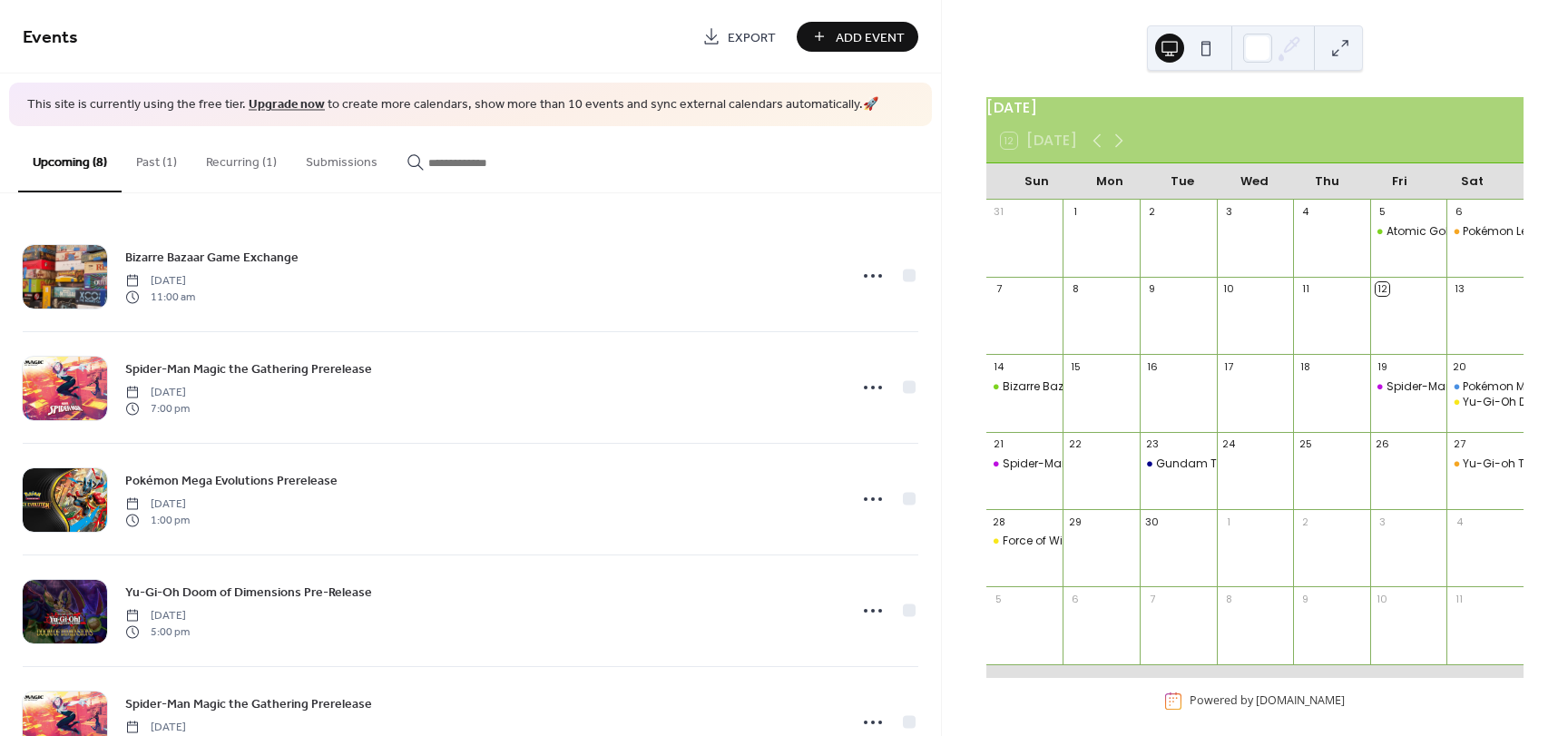
click at [226, 162] on button "Recurring (1)" at bounding box center [242, 158] width 100 height 64
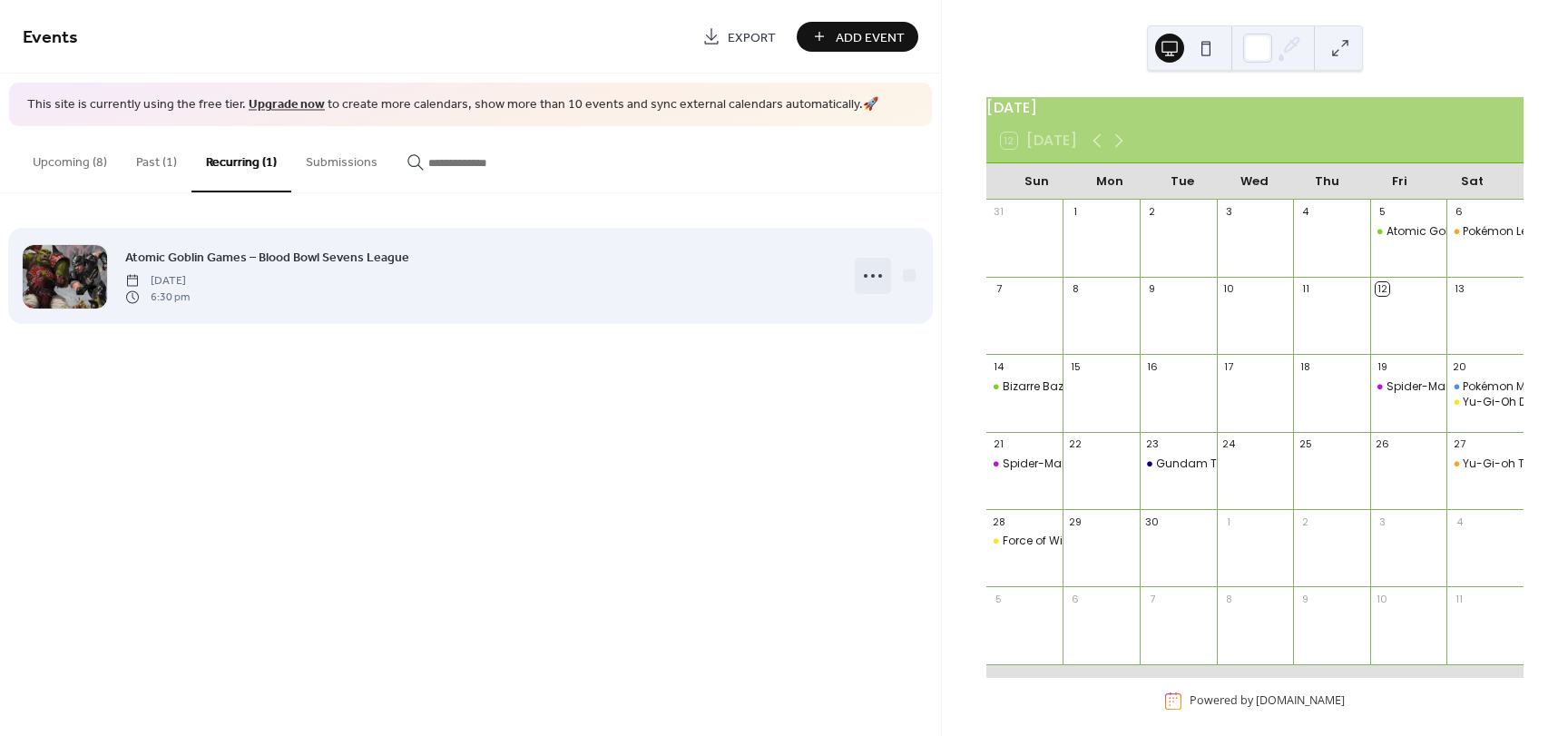
click at [860, 270] on icon at bounding box center [873, 276] width 29 height 29
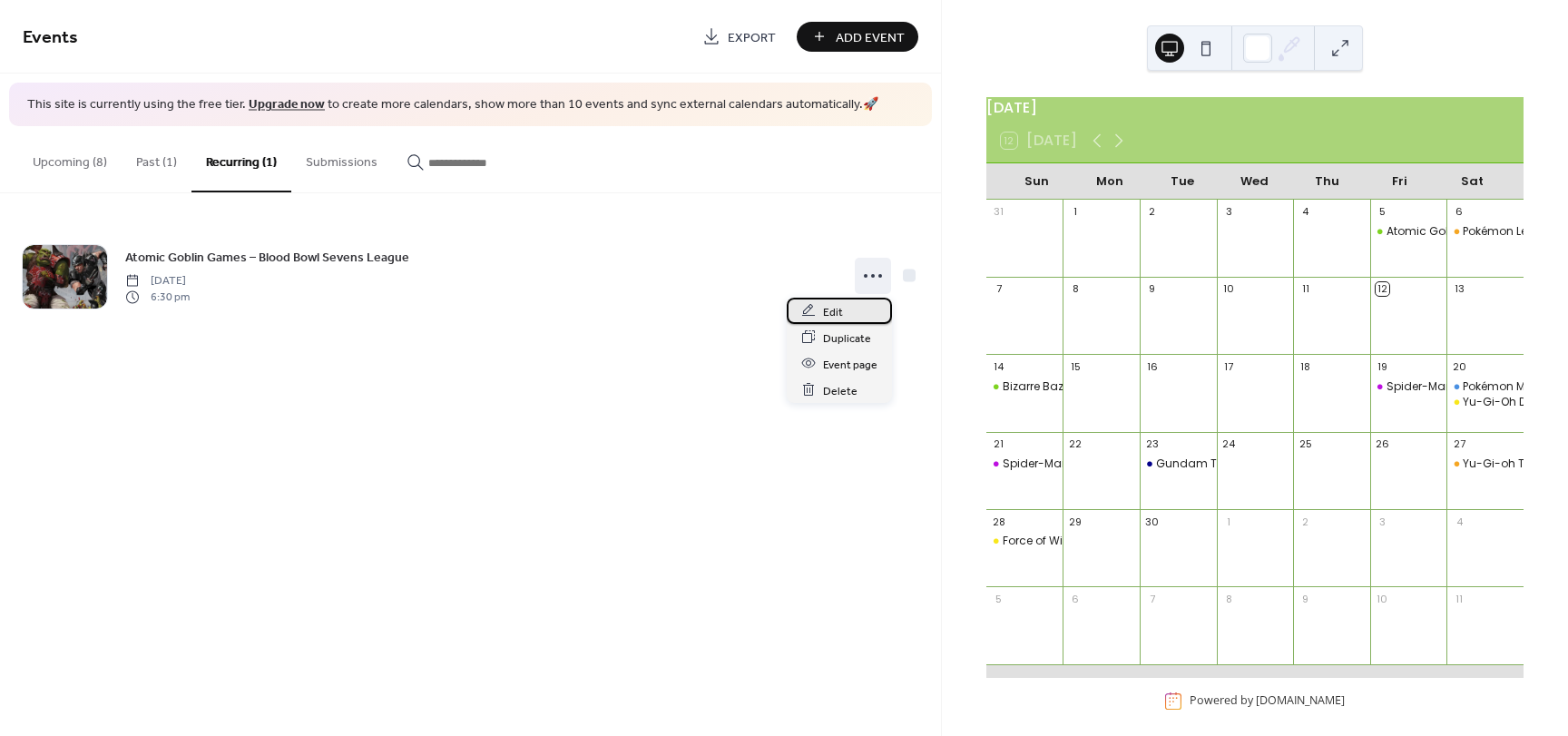
click at [819, 311] on div "Edit" at bounding box center [839, 311] width 105 height 26
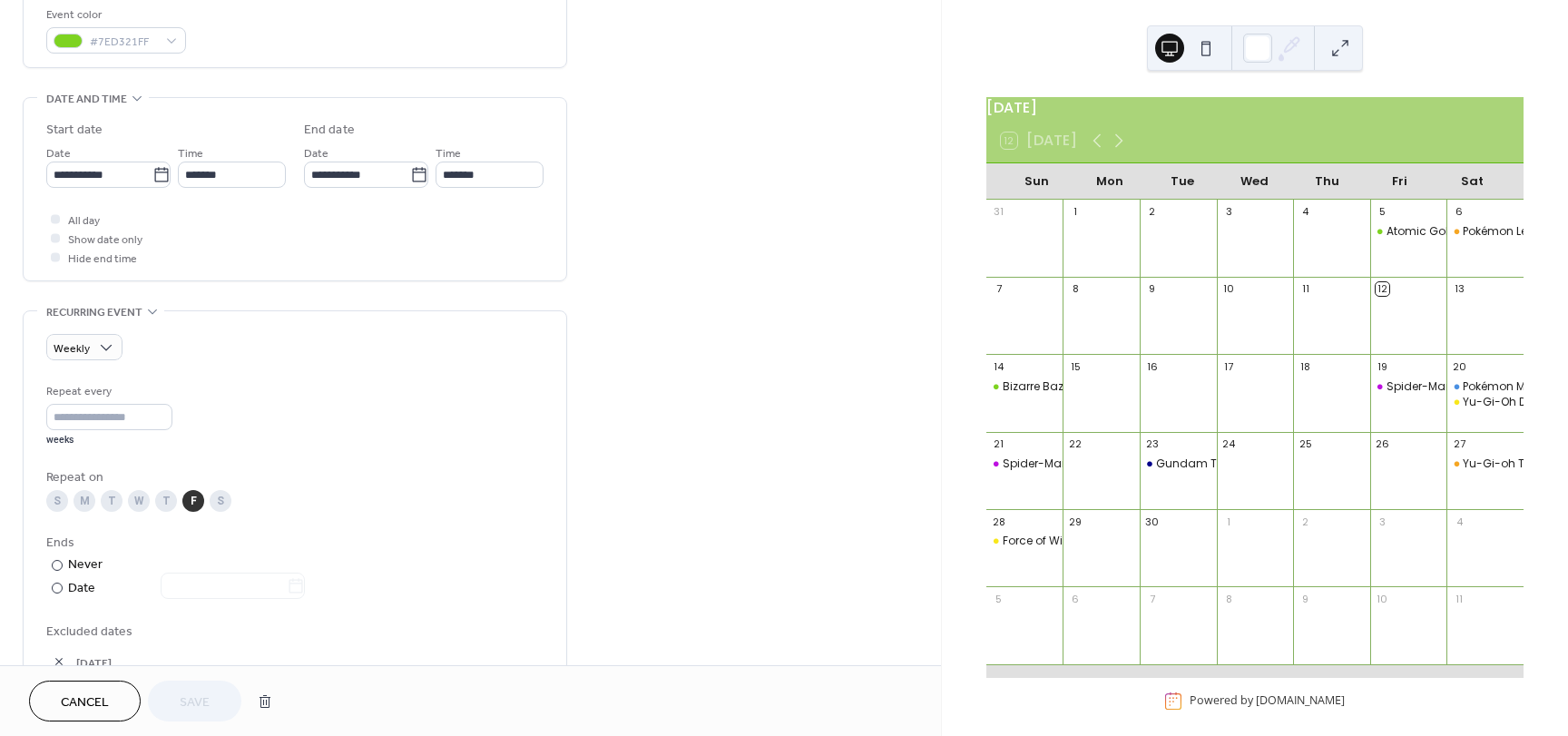
scroll to position [544, 0]
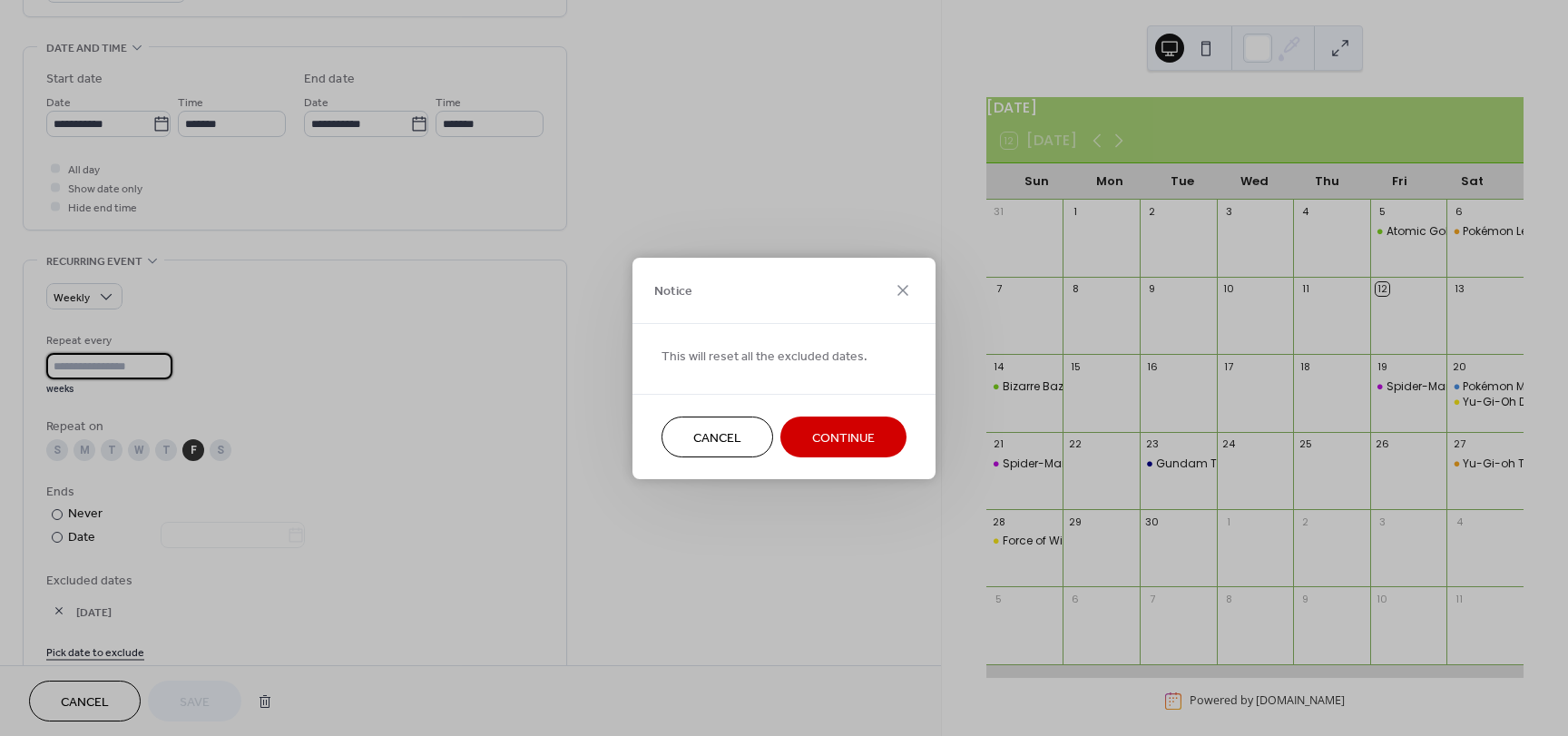
click at [170, 369] on input "*" at bounding box center [109, 367] width 126 height 26
click at [170, 369] on div "Notice This will reset all the excluded dates. Cancel Continue" at bounding box center [784, 368] width 1568 height 736
click at [850, 443] on span "Continue" at bounding box center [844, 437] width 62 height 19
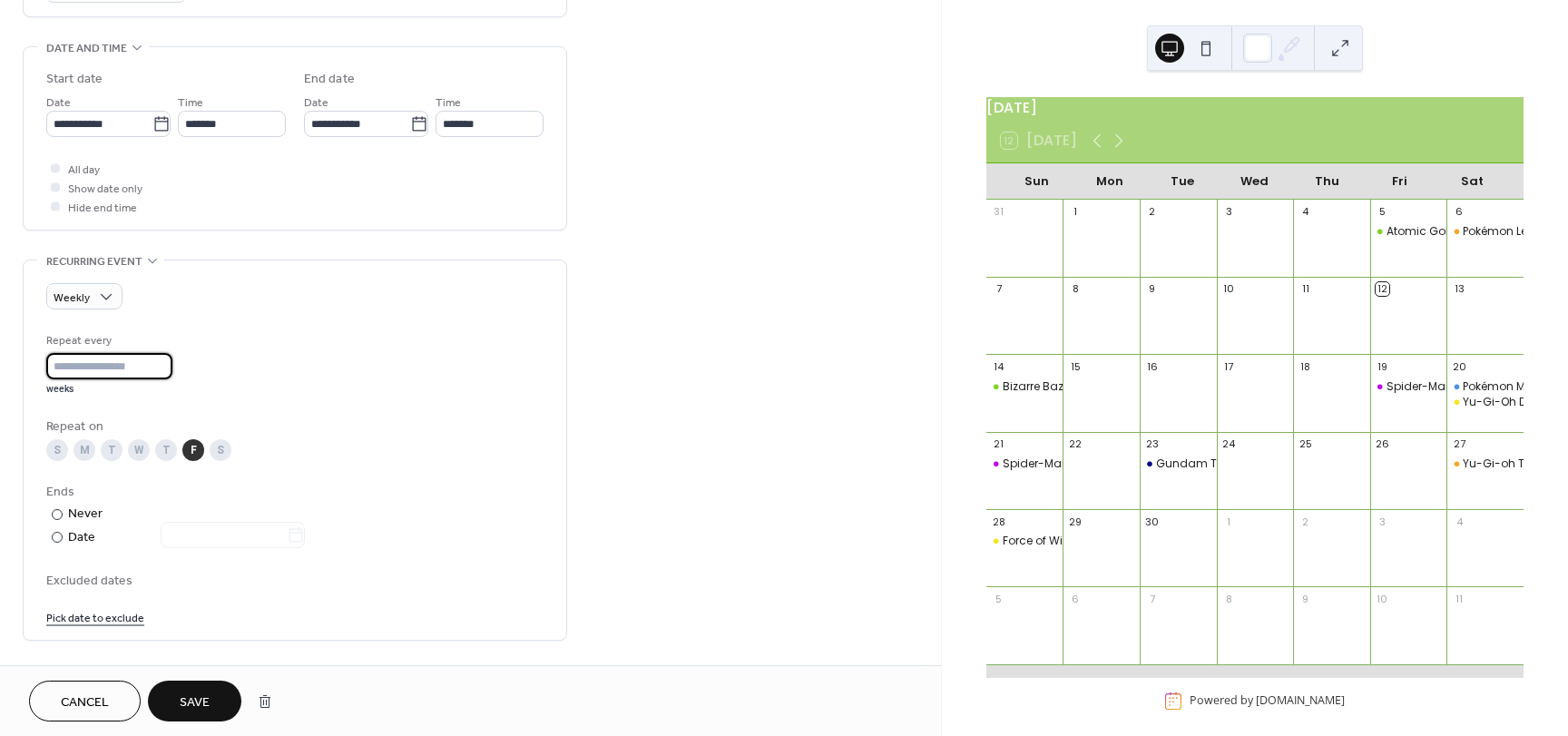
click at [167, 369] on input "*" at bounding box center [109, 367] width 126 height 26
type input "*"
click at [167, 369] on input "*" at bounding box center [109, 367] width 126 height 26
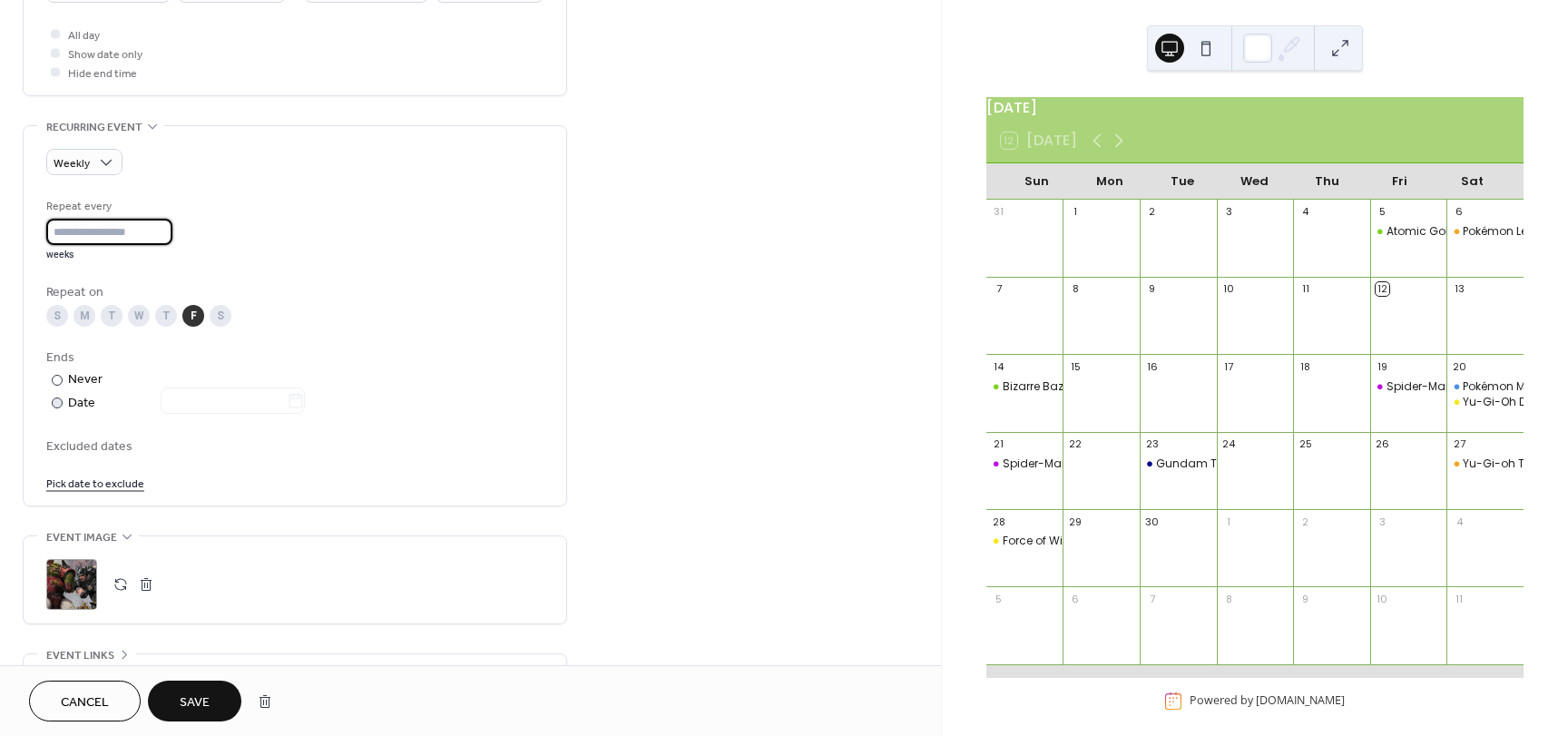
scroll to position [726, 0]
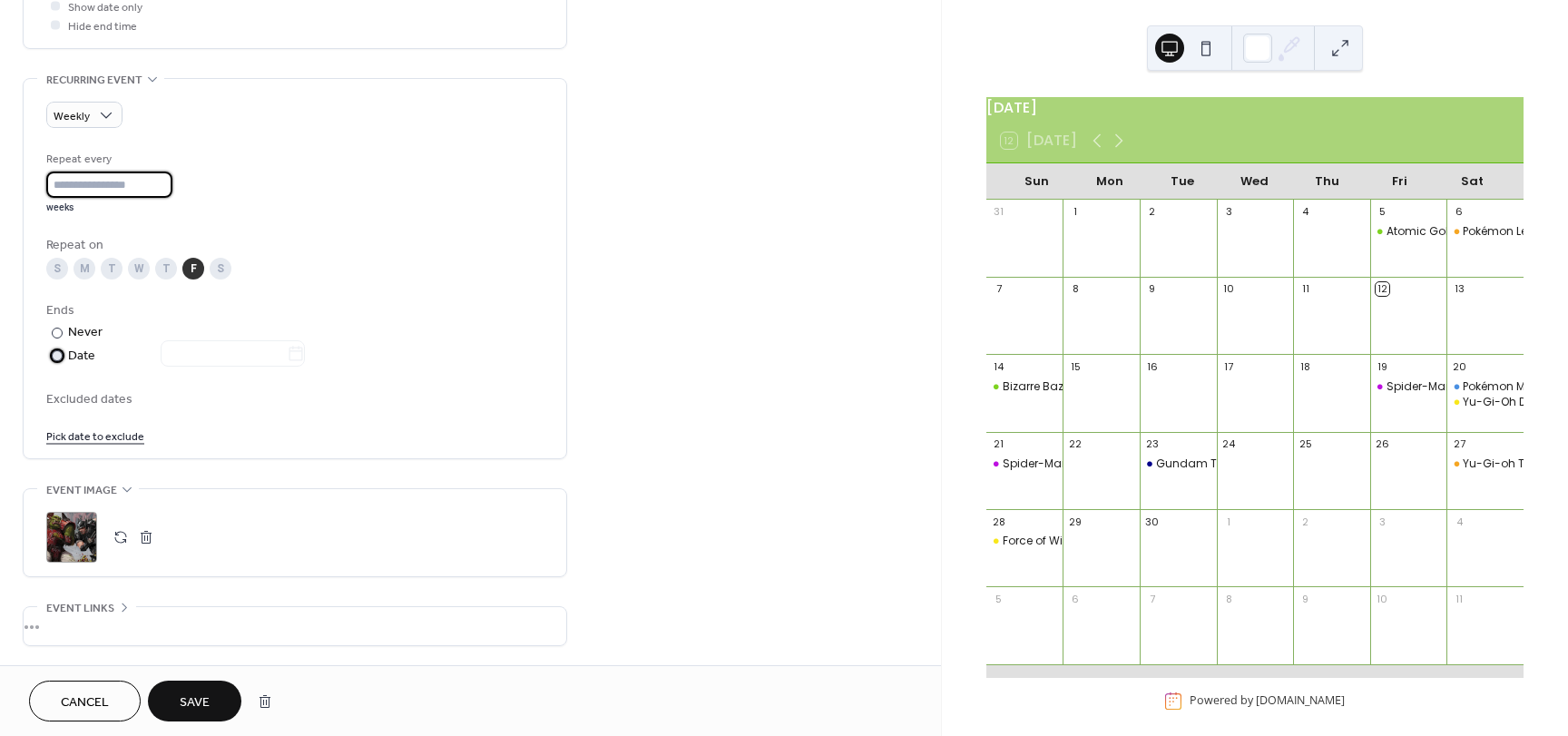
click at [66, 361] on label "​ Date" at bounding box center [178, 356] width 263 height 21
click at [281, 364] on input "text" at bounding box center [223, 353] width 126 height 26
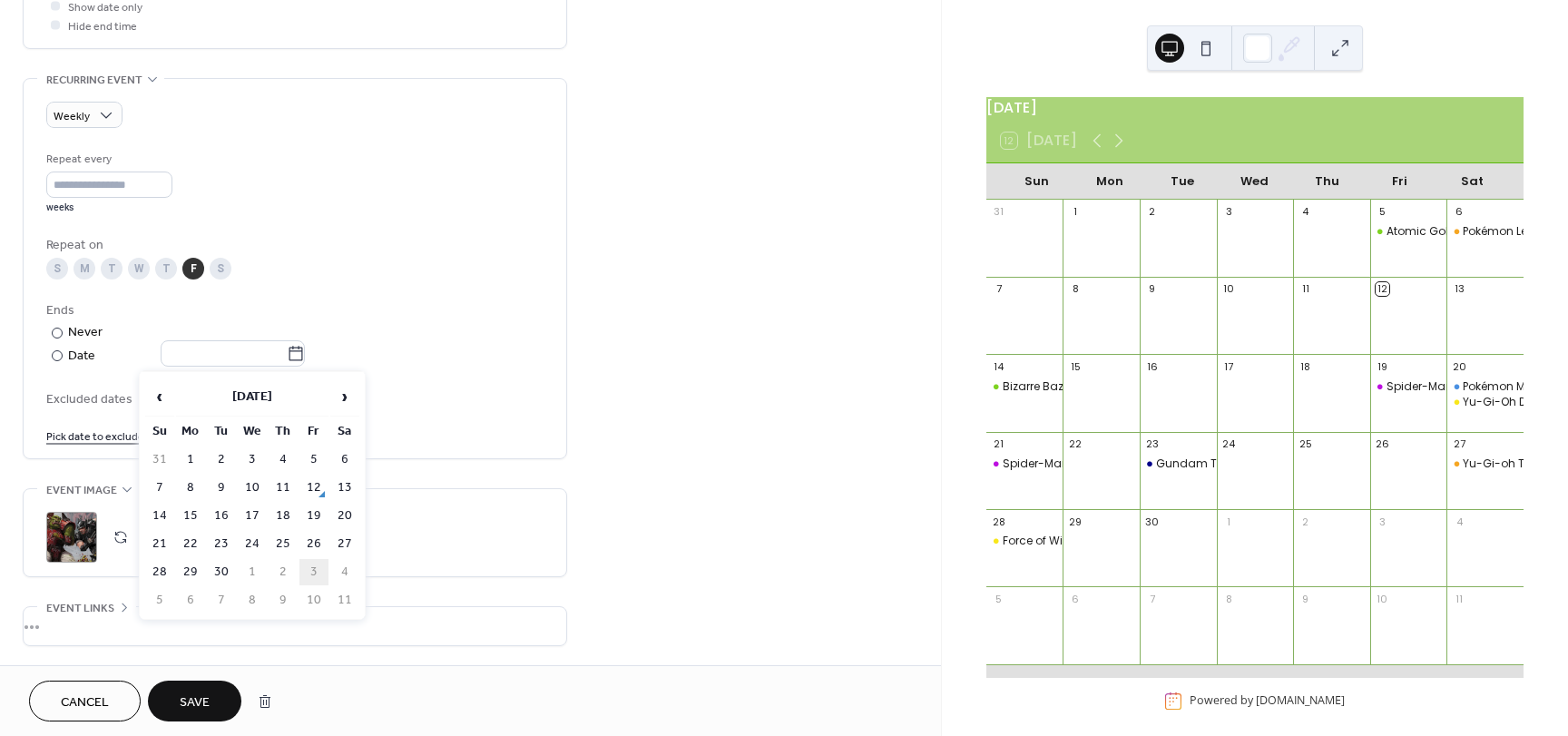
click at [313, 566] on td "3" at bounding box center [314, 573] width 29 height 26
type input "**********"
click at [109, 440] on link "Pick date to exclude" at bounding box center [95, 435] width 98 height 19
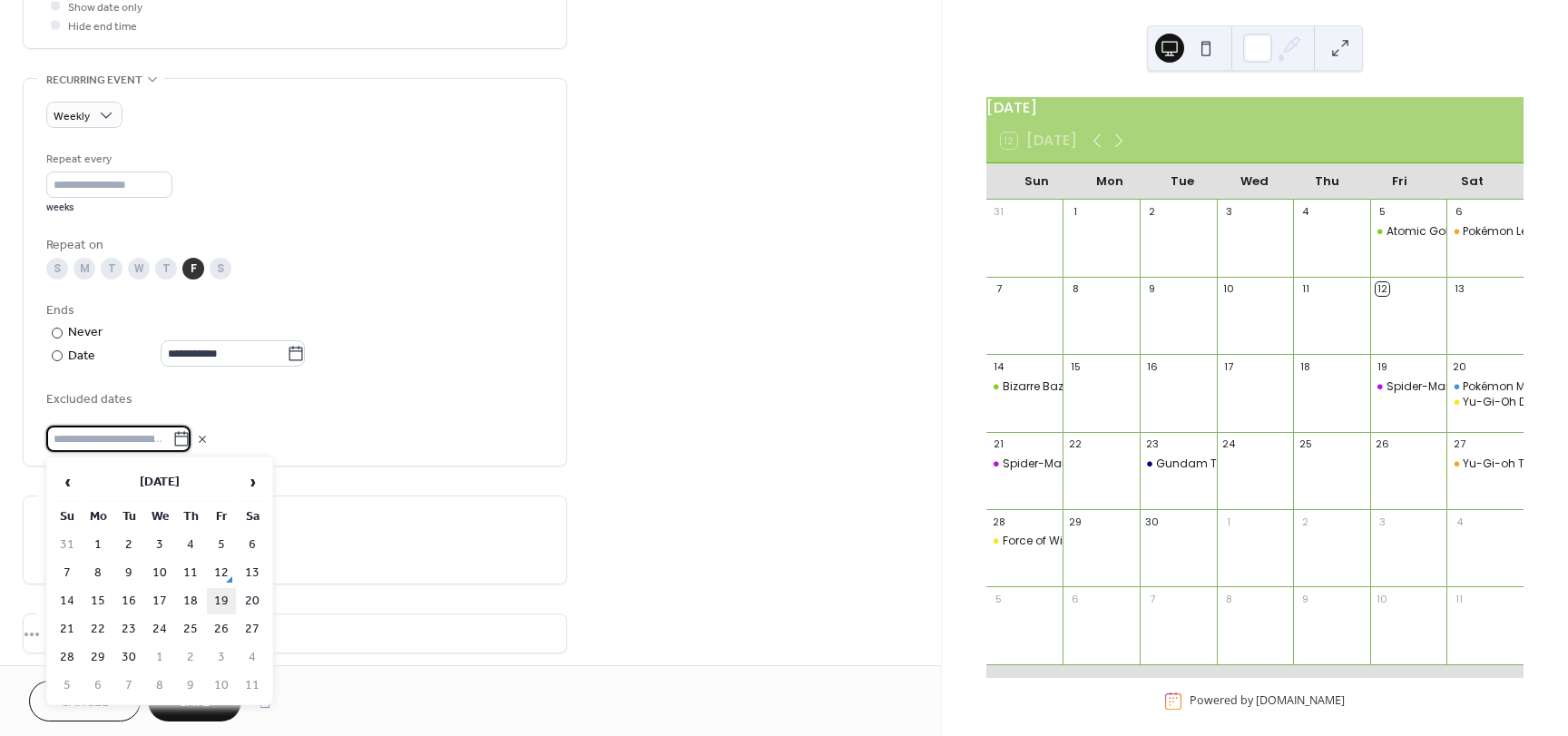
click at [223, 603] on td "19" at bounding box center [221, 601] width 29 height 26
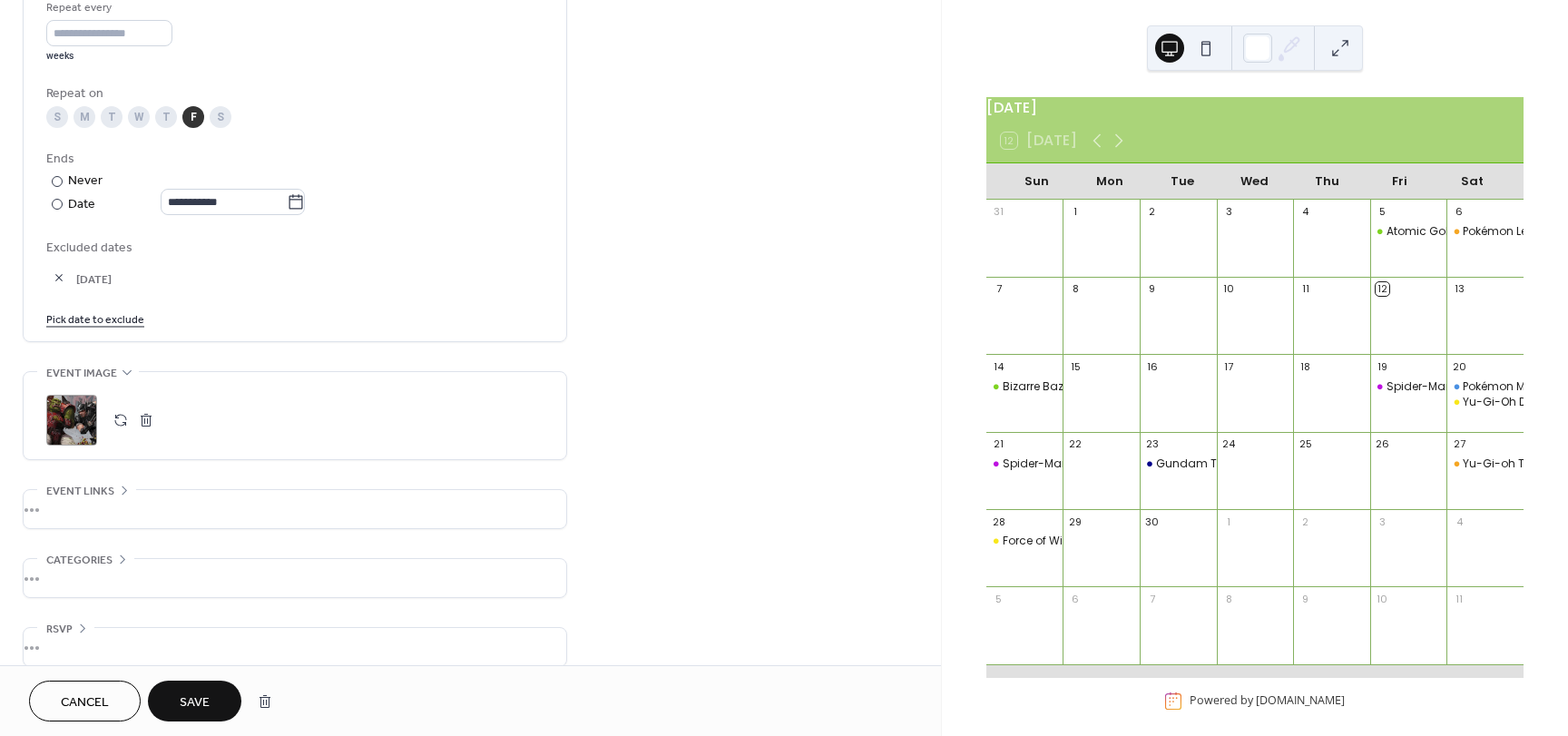
scroll to position [898, 0]
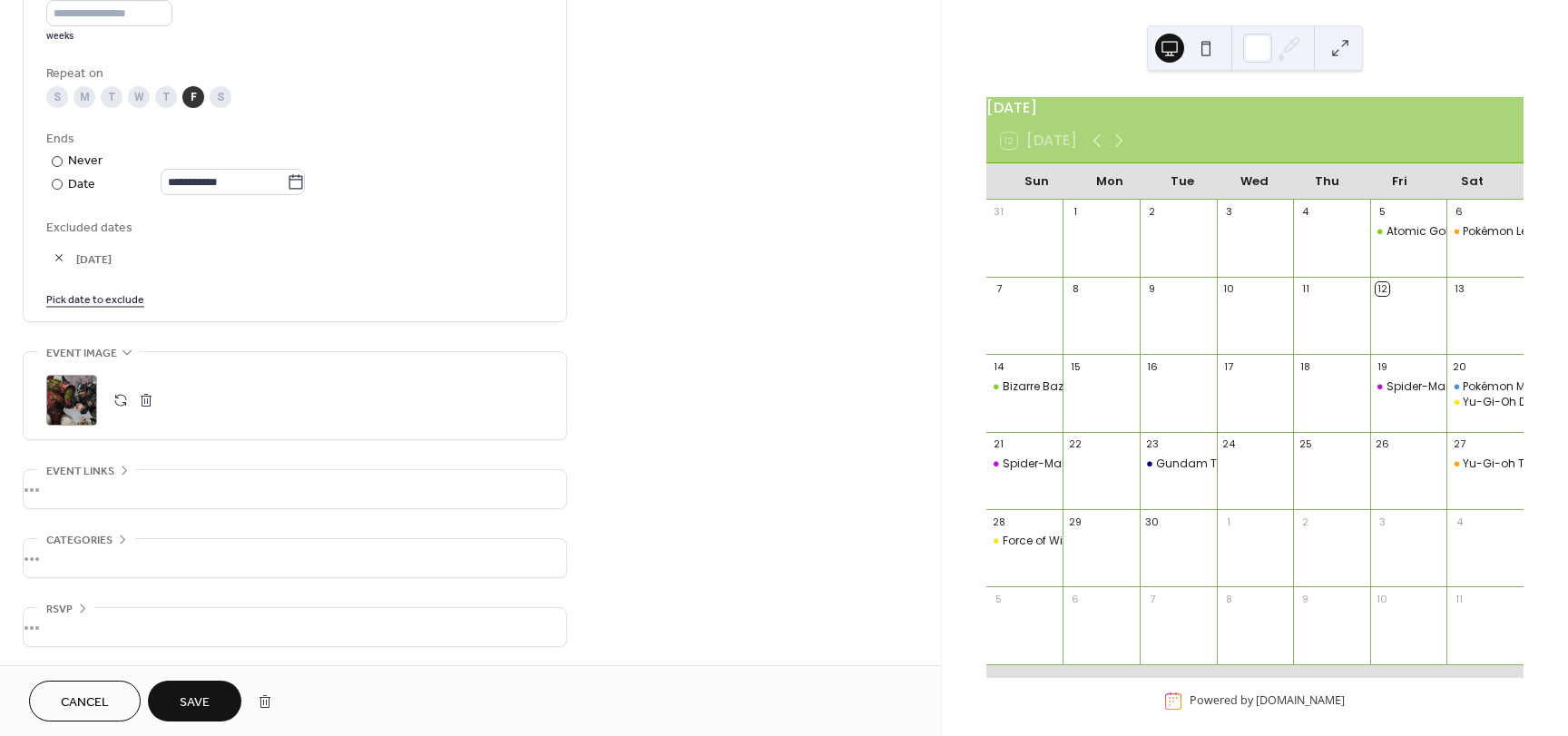
click at [188, 698] on span "Save" at bounding box center [195, 703] width 30 height 19
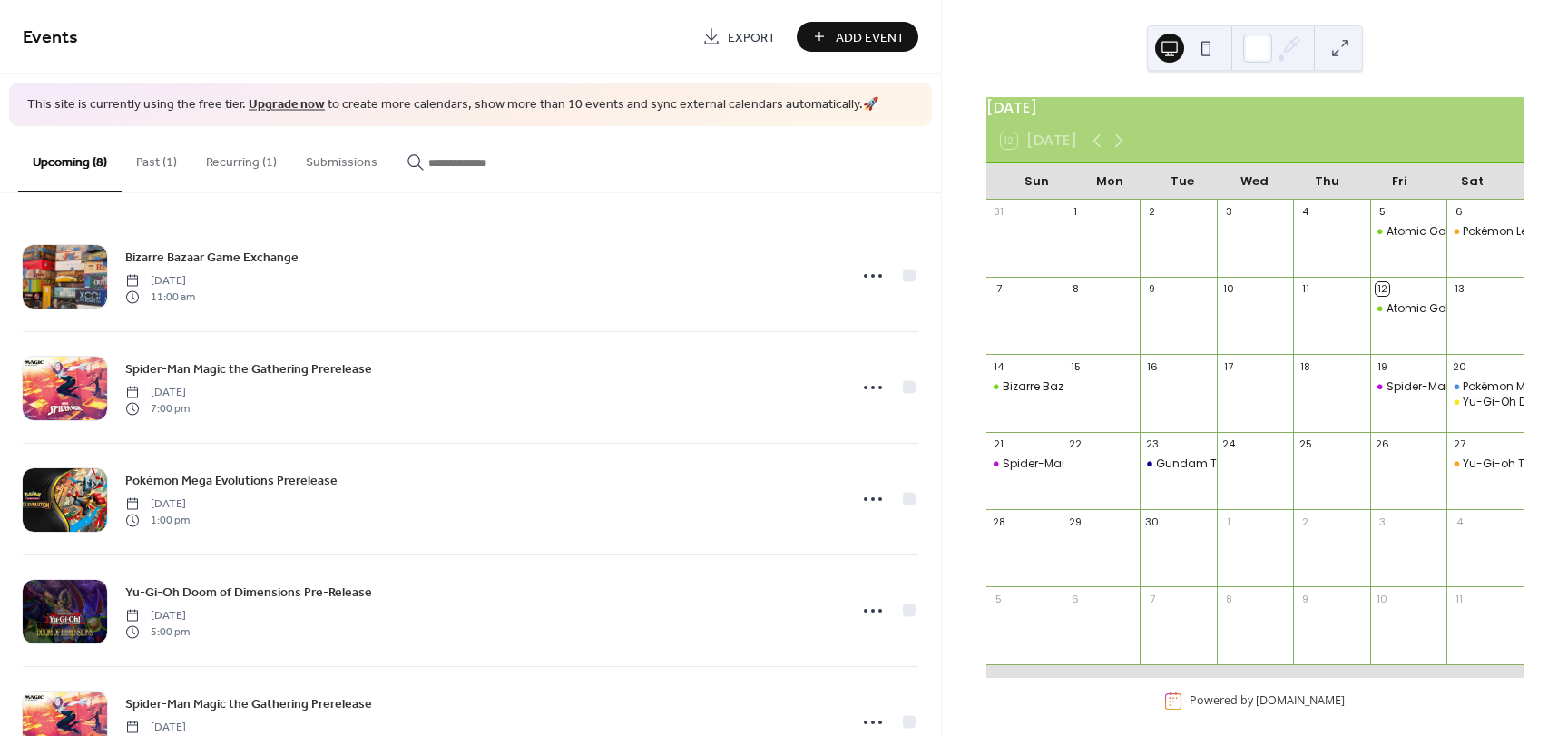
click at [258, 94] on link "Upgrade now" at bounding box center [286, 105] width 77 height 25
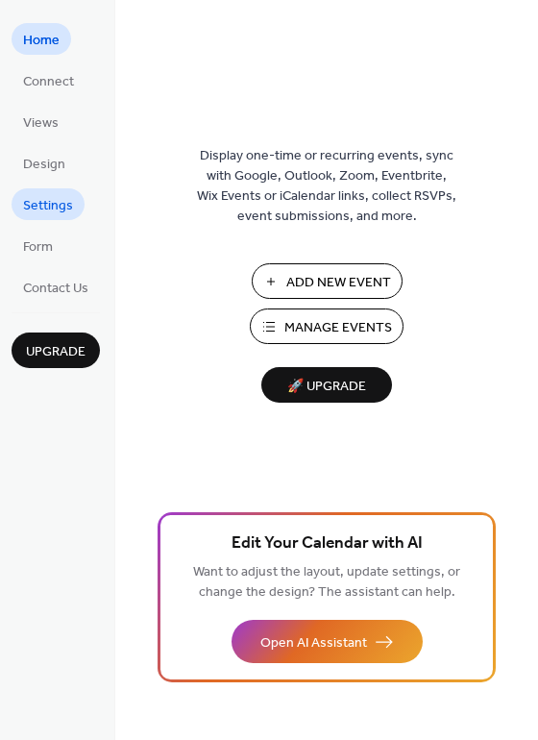
click at [40, 203] on span "Settings" at bounding box center [48, 206] width 50 height 20
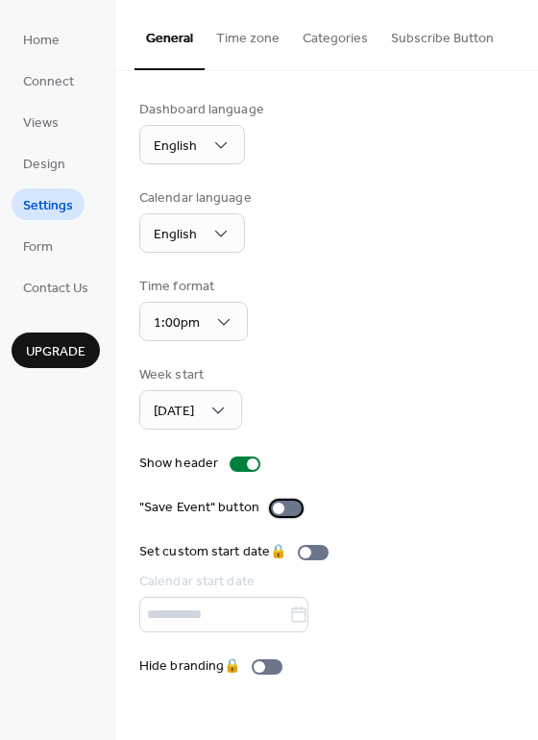
click at [285, 510] on div at bounding box center [286, 507] width 31 height 15
click at [290, 506] on div at bounding box center [294, 508] width 12 height 12
click at [442, 38] on button "Subscribe Button" at bounding box center [442, 34] width 126 height 68
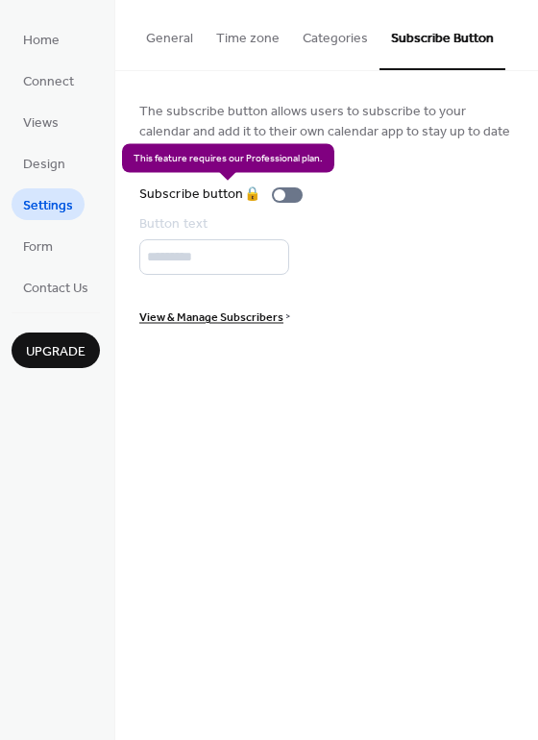
click at [309, 195] on div "Subscribe button 🔒" at bounding box center [224, 194] width 171 height 20
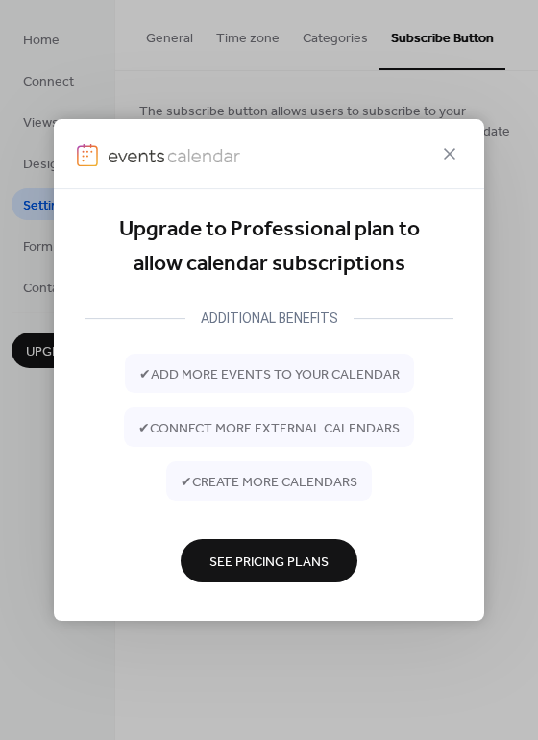
click at [279, 546] on button "See Pricing Plans" at bounding box center [269, 560] width 177 height 43
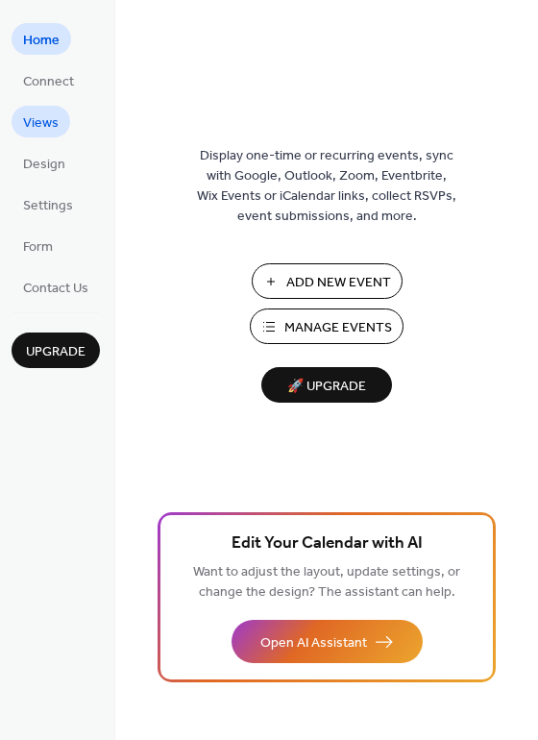
click at [37, 127] on span "Views" at bounding box center [41, 123] width 36 height 20
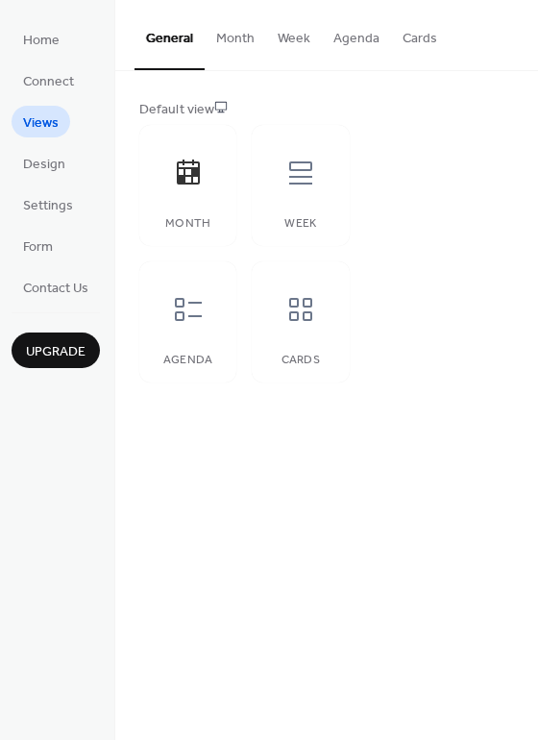
click at [227, 36] on button "Month" at bounding box center [235, 34] width 61 height 68
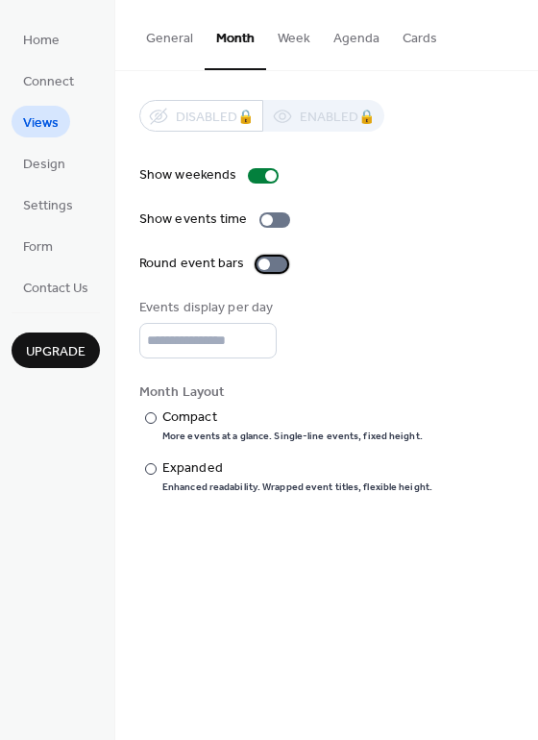
click at [274, 266] on div at bounding box center [271, 263] width 31 height 15
click at [263, 220] on div at bounding box center [267, 220] width 12 height 12
click at [277, 220] on div at bounding box center [283, 220] width 12 height 12
click at [273, 220] on div at bounding box center [274, 219] width 31 height 15
click at [265, 263] on div at bounding box center [271, 263] width 31 height 15
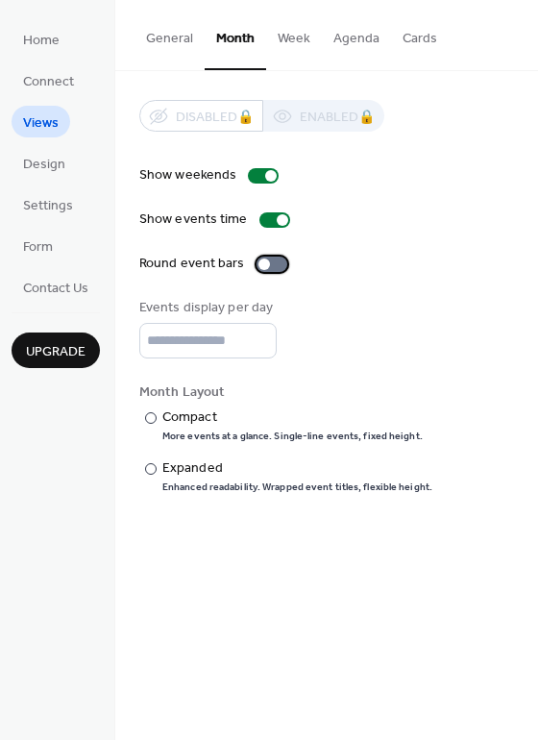
click at [265, 263] on div at bounding box center [264, 264] width 12 height 12
click at [272, 223] on div at bounding box center [274, 219] width 31 height 15
click at [263, 267] on div at bounding box center [271, 263] width 31 height 15
click at [273, 264] on div at bounding box center [271, 263] width 31 height 15
click at [274, 264] on div at bounding box center [280, 264] width 12 height 12
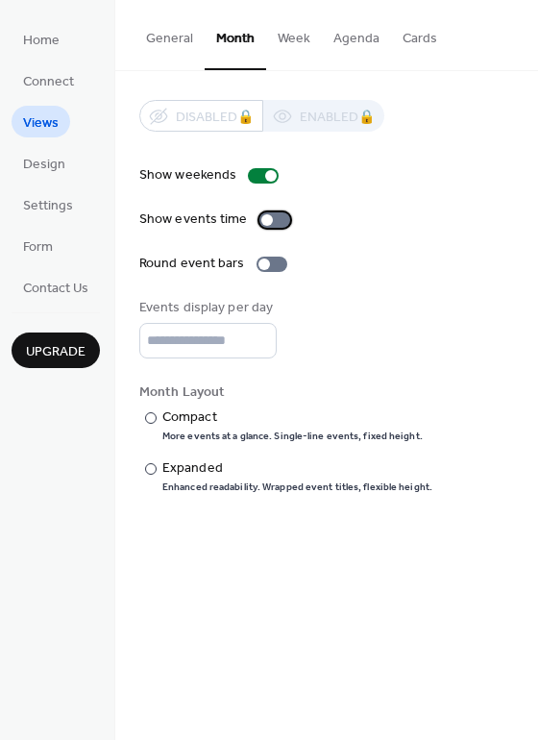
click at [268, 224] on div at bounding box center [274, 219] width 31 height 15
click at [149, 479] on label "​ Expanded Enhanced readability. Wrapped event titles, flexible height." at bounding box center [285, 476] width 293 height 36
